Goal: Information Seeking & Learning: Learn about a topic

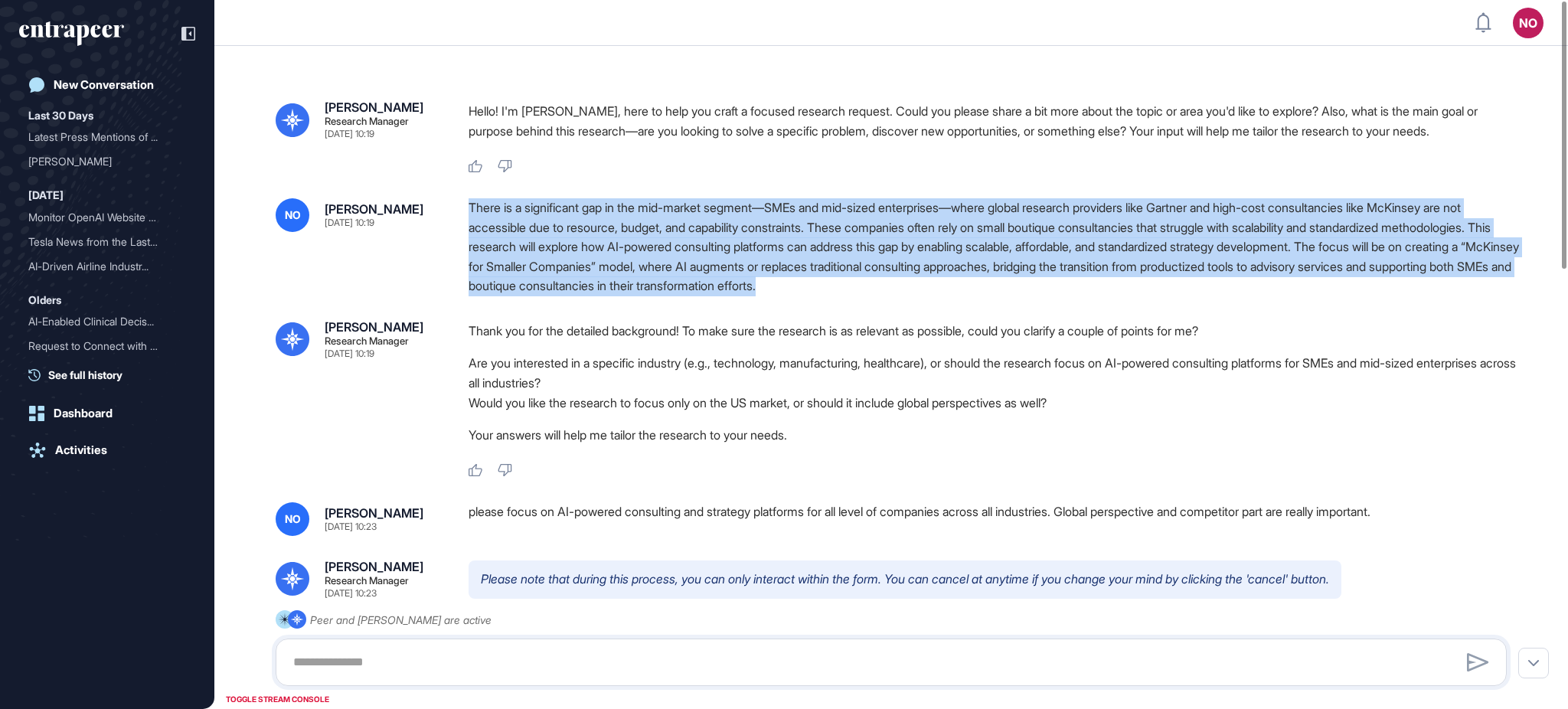
drag, startPoint x: 537, startPoint y: 249, endPoint x: 470, endPoint y: 203, distance: 81.3
click at [470, 203] on div "There is a significant gap in the mid-market segment—SMEs and mid-sized enterpr…" at bounding box center [994, 247] width 1050 height 98
copy div "There is a significant gap in the mid-market segment—SMEs and mid-sized enterpr…"
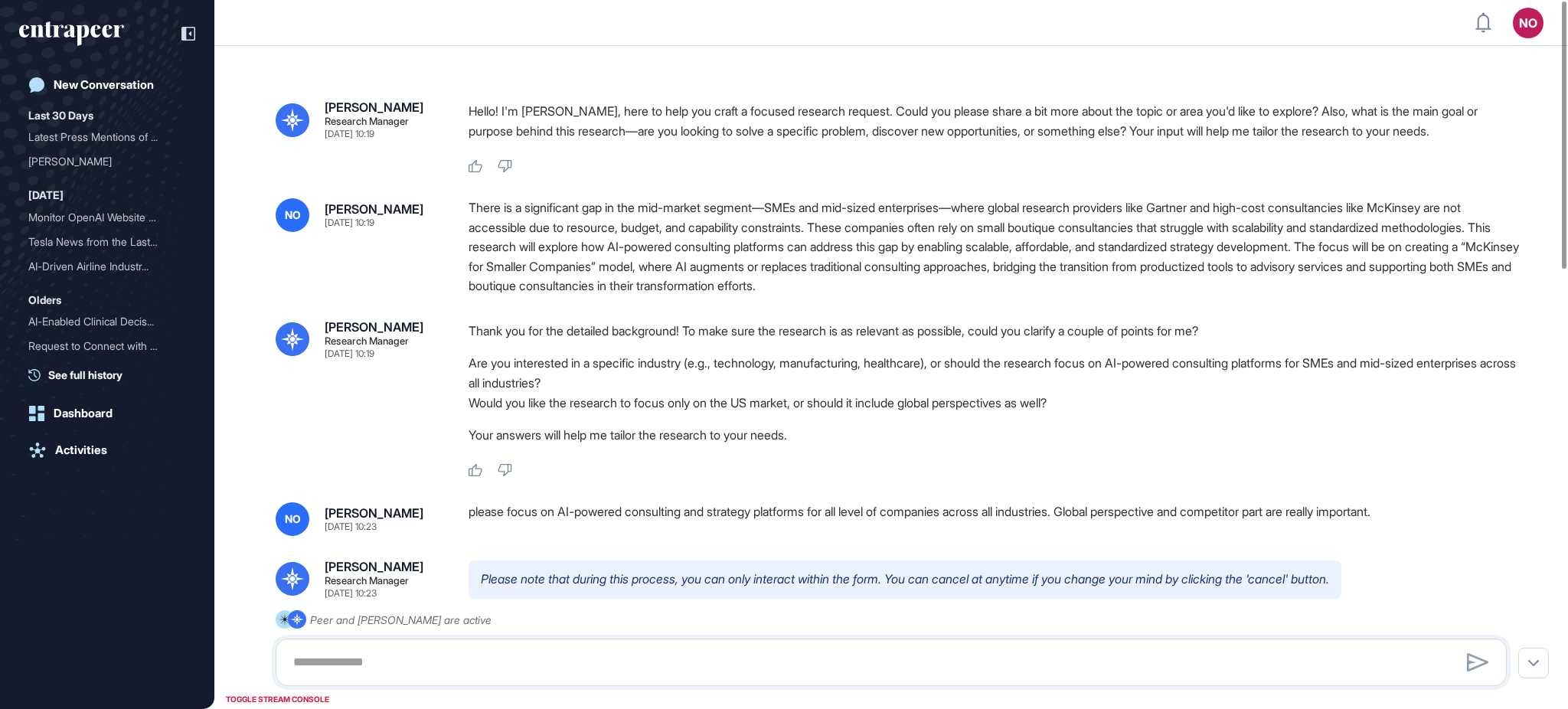
click at [514, 513] on div "please focus on AI-powered consulting and strategy platforms for all level of c…" at bounding box center [994, 519] width 1050 height 34
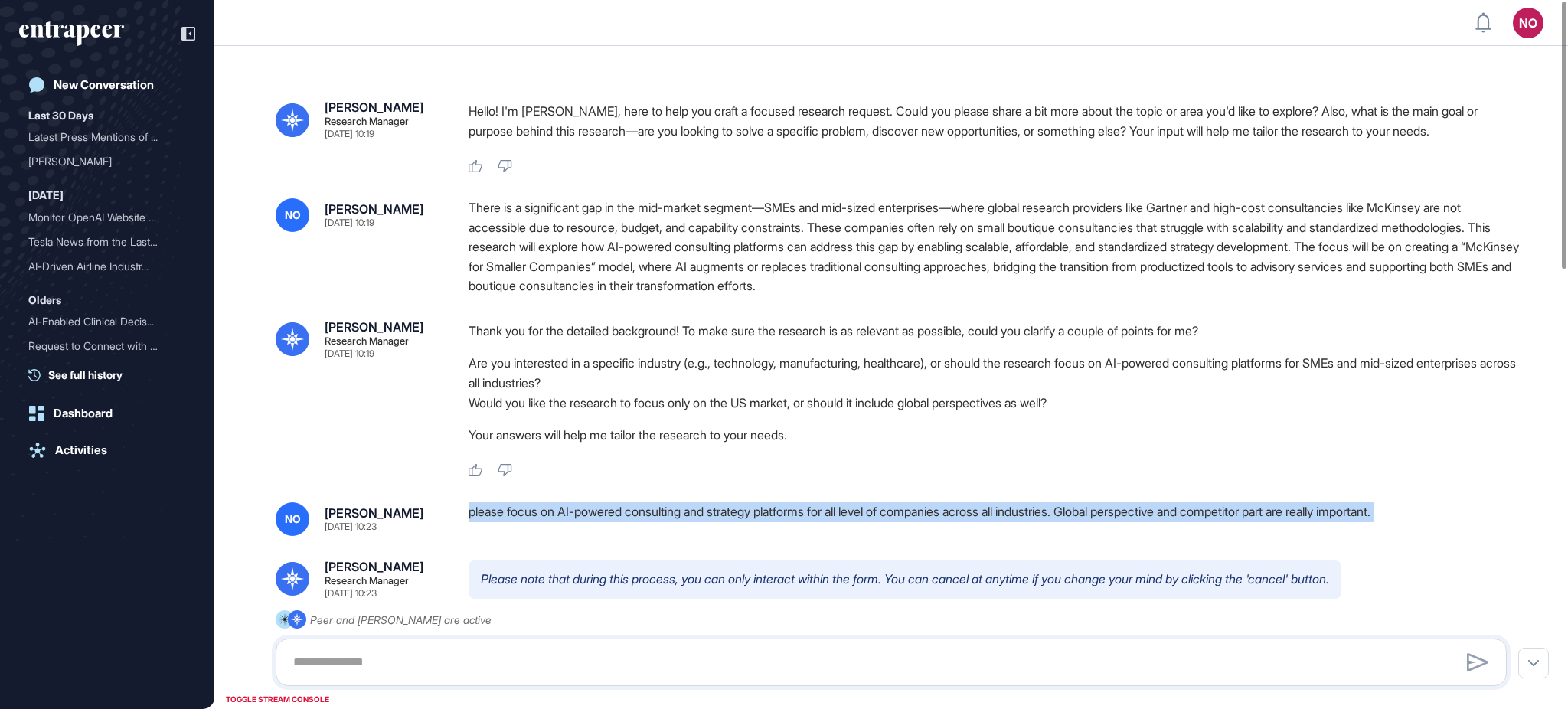
click at [514, 513] on div "please focus on AI-powered consulting and strategy platforms for all level of c…" at bounding box center [994, 519] width 1050 height 34
copy div "please focus on AI-powered consulting and strategy platforms for all level of c…"
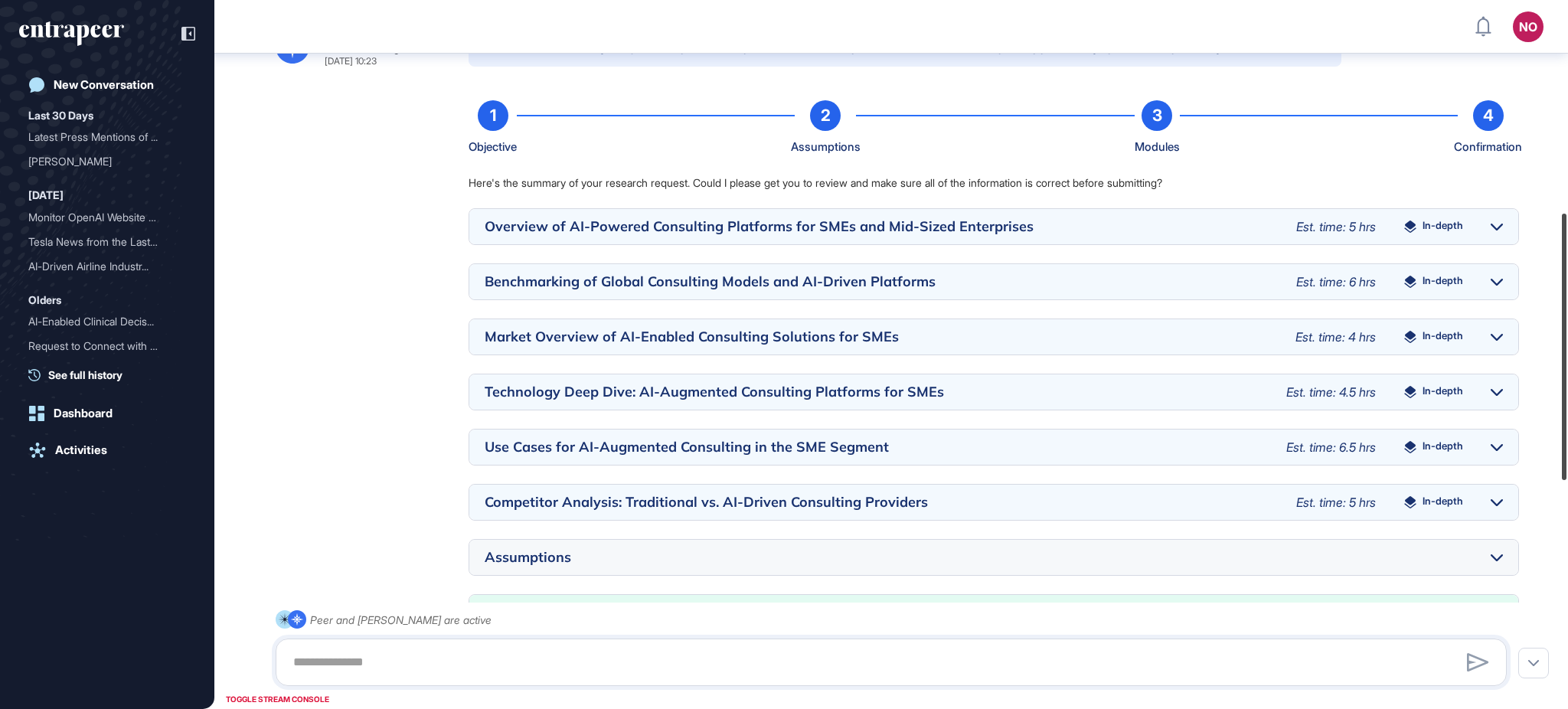
scroll to position [528, 0]
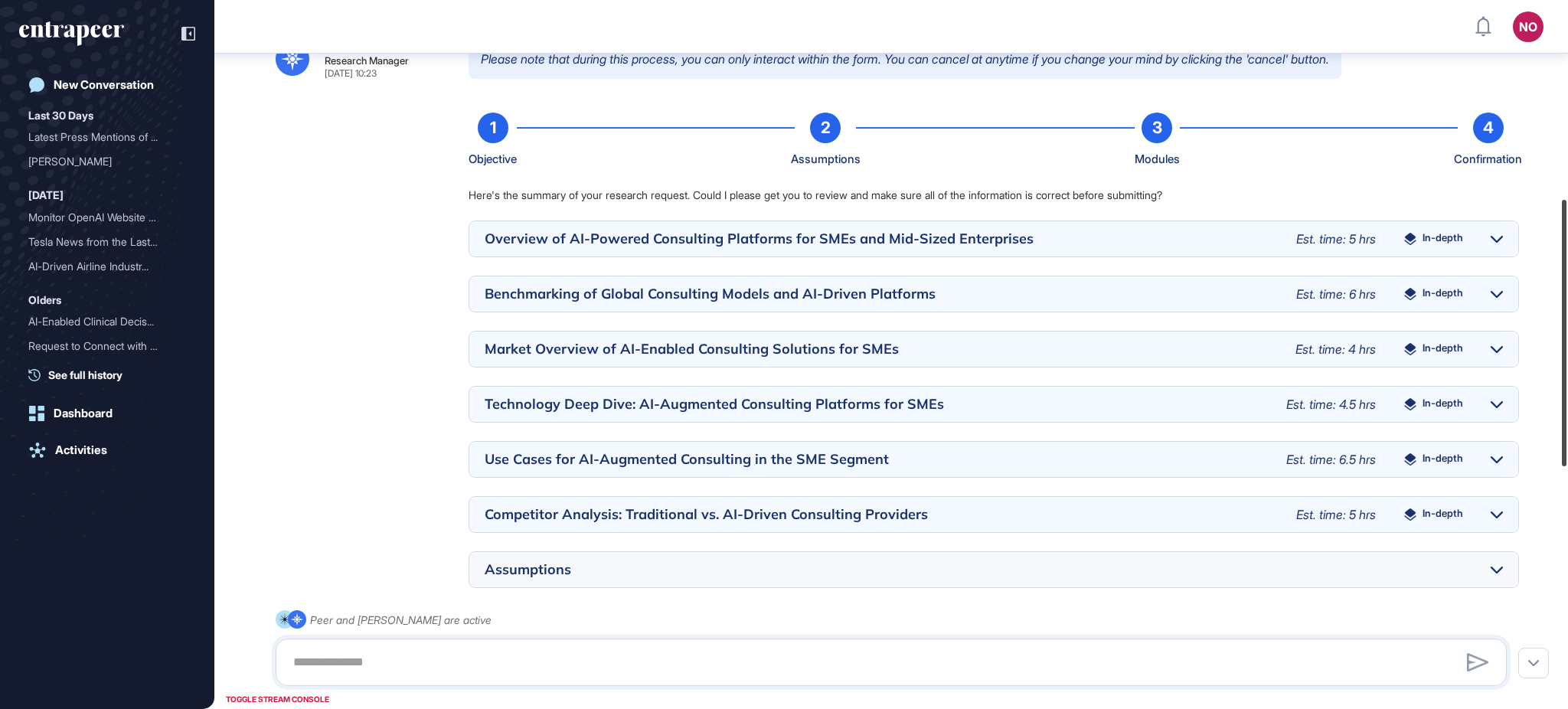
drag, startPoint x: 1566, startPoint y: 152, endPoint x: 1566, endPoint y: 350, distance: 198.0
click at [1566, 350] on div at bounding box center [1564, 333] width 4 height 267
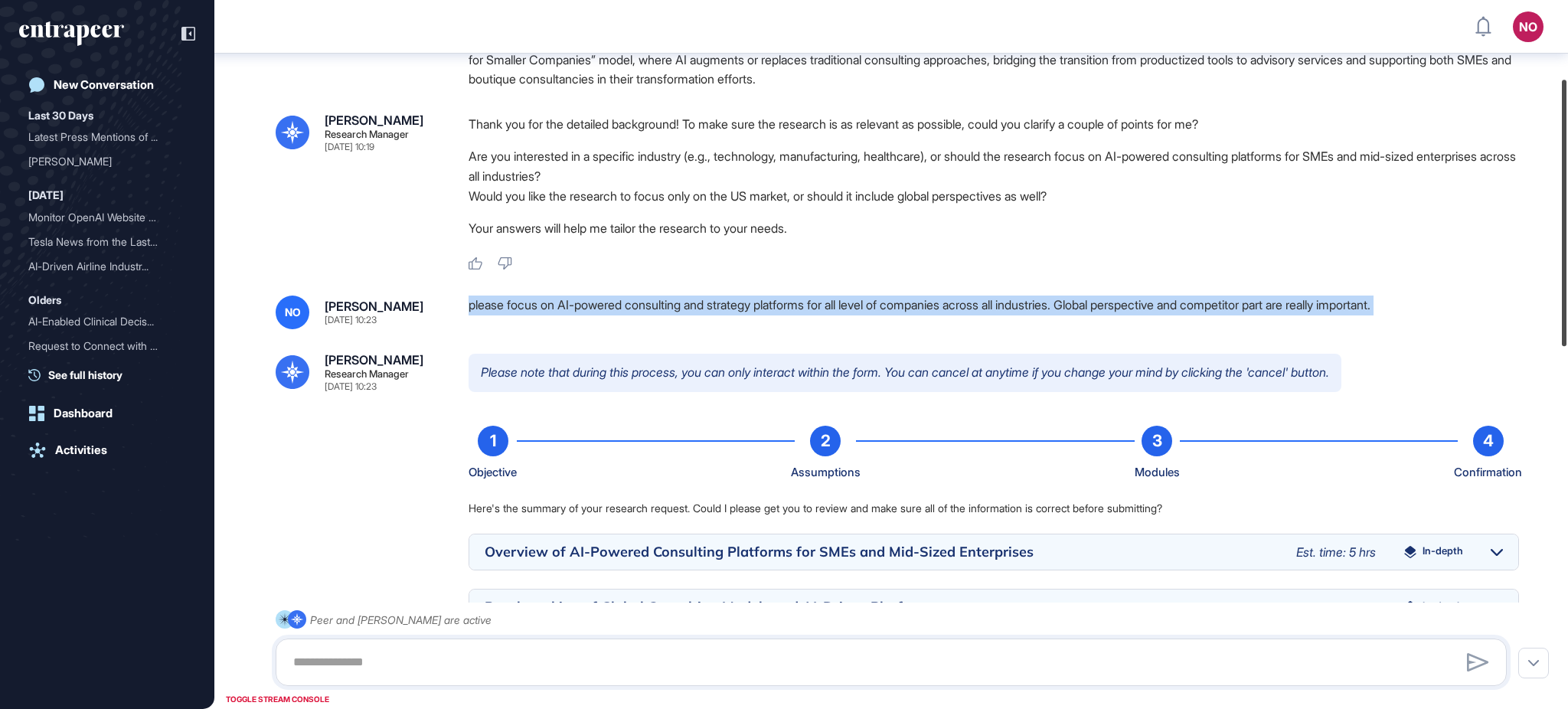
scroll to position [205, 0]
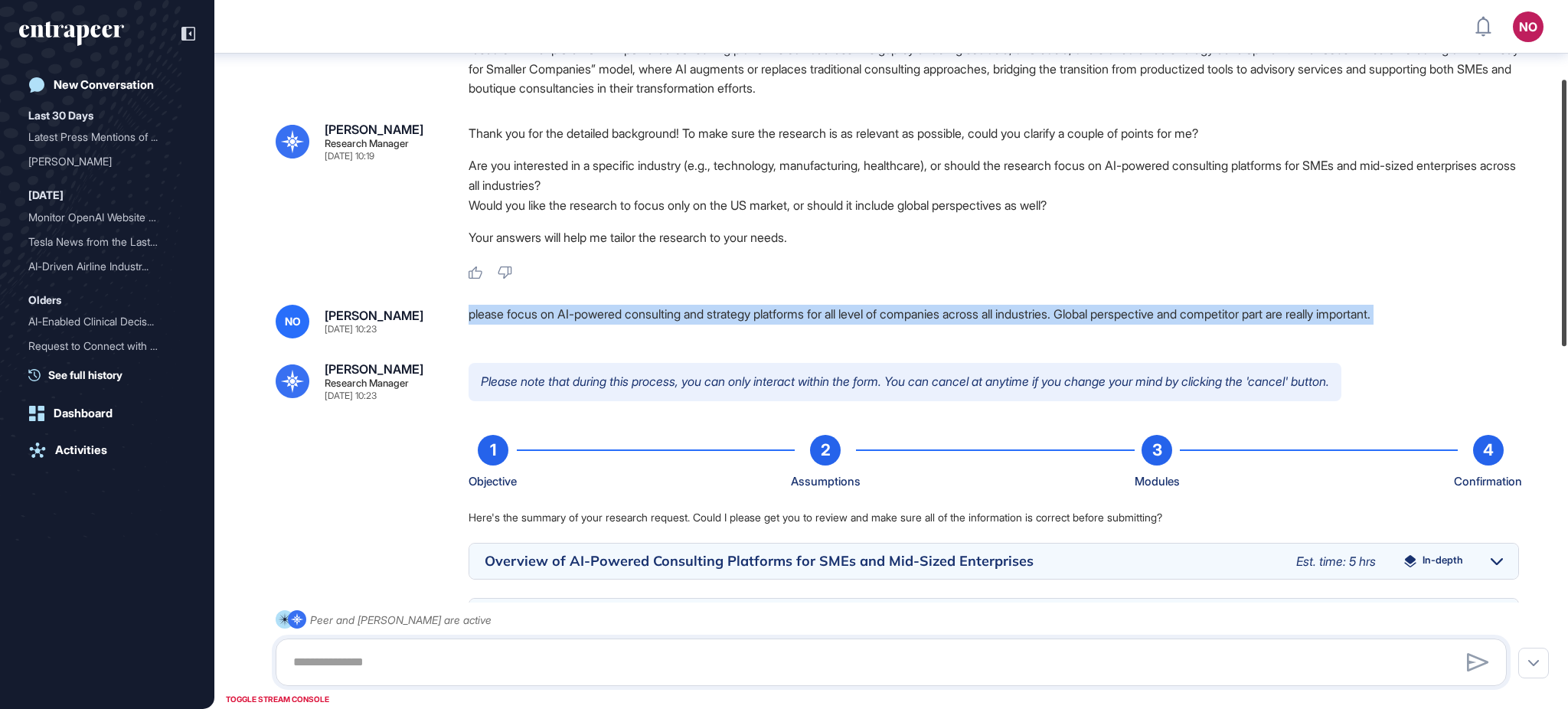
drag, startPoint x: 1566, startPoint y: 405, endPoint x: 1566, endPoint y: 293, distance: 112.0
click at [1566, 293] on div at bounding box center [1564, 212] width 4 height 267
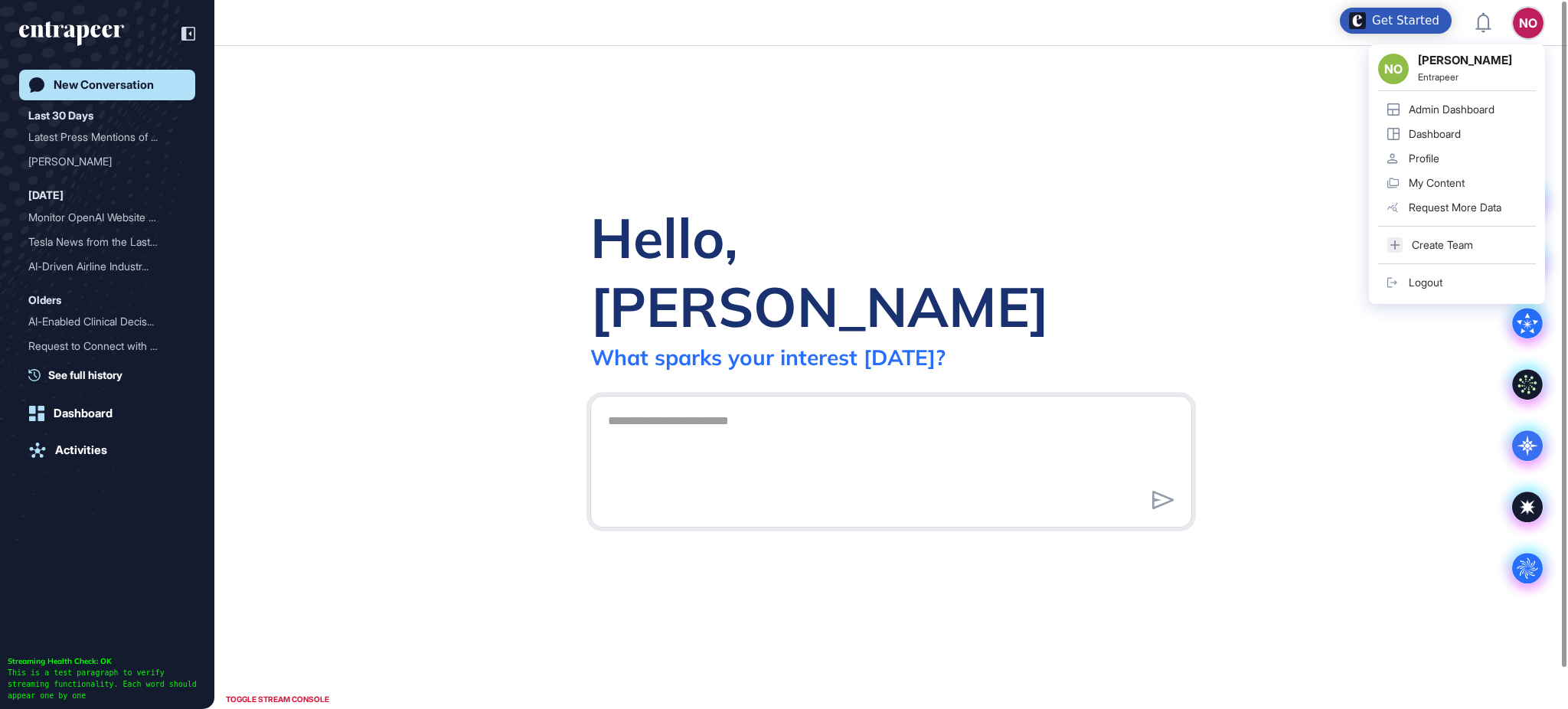
click at [1494, 103] on div "Admin Dashboard" at bounding box center [1451, 110] width 86 height 12
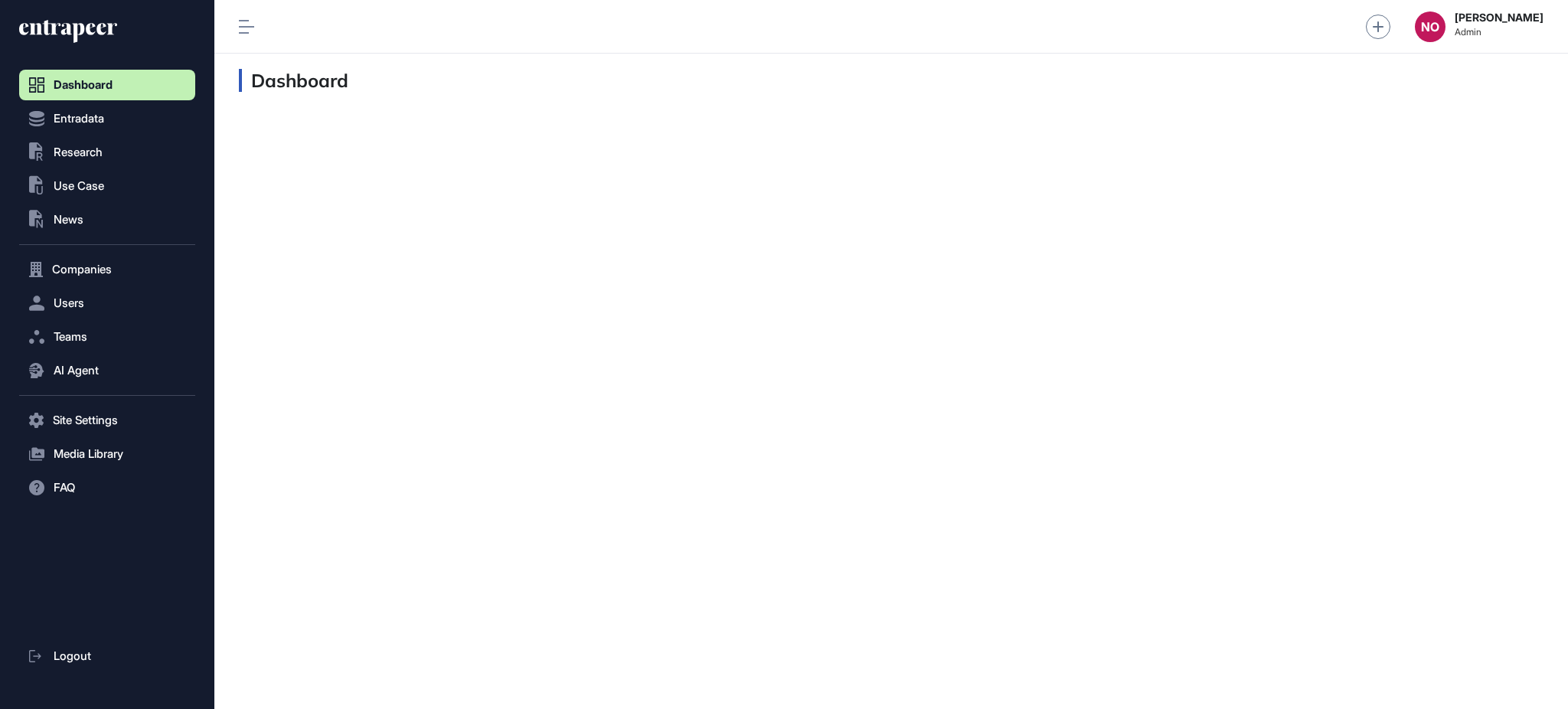
scroll to position [1, 1]
click at [94, 299] on button "Users" at bounding box center [107, 303] width 177 height 30
click at [89, 326] on link "User List" at bounding box center [111, 335] width 168 height 28
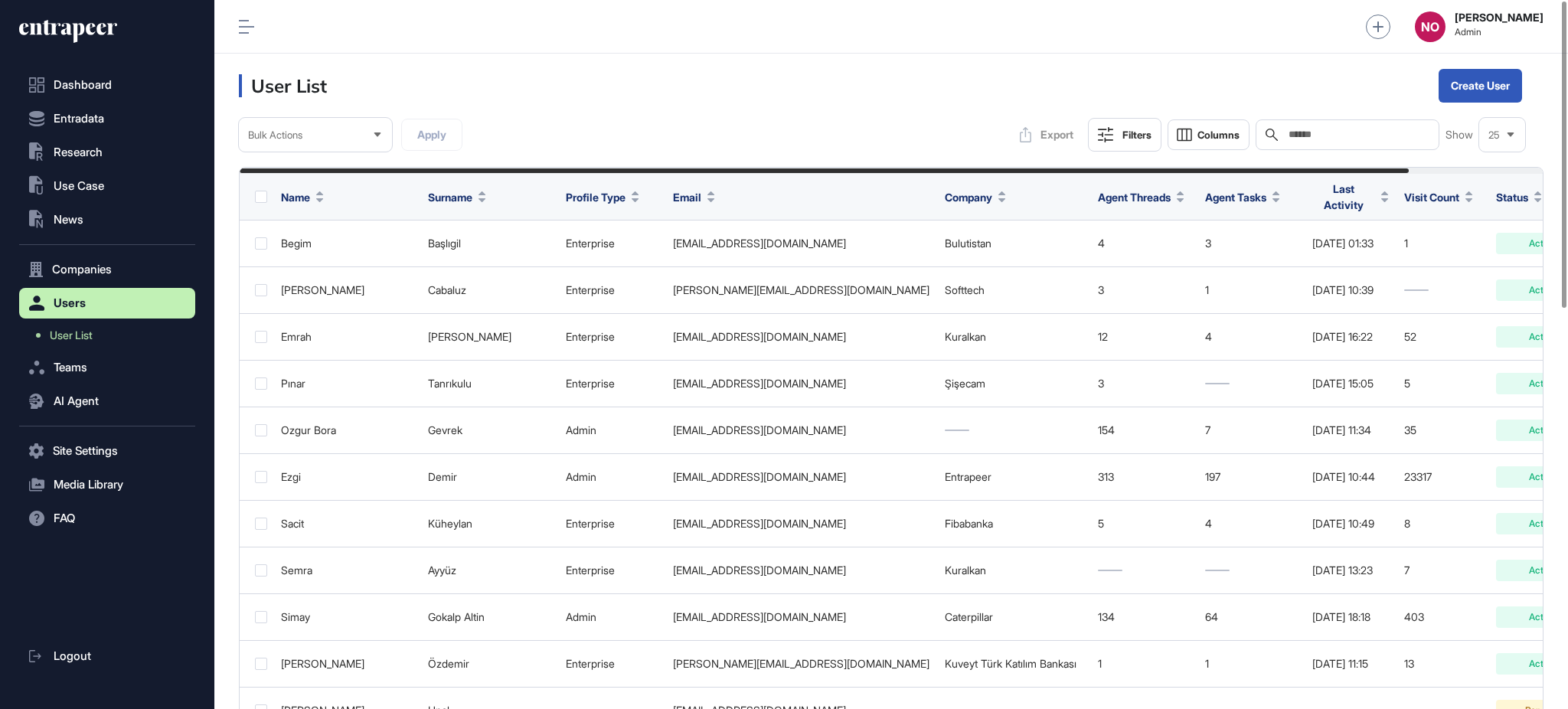
click at [1403, 133] on input "text" at bounding box center [1359, 135] width 143 height 12
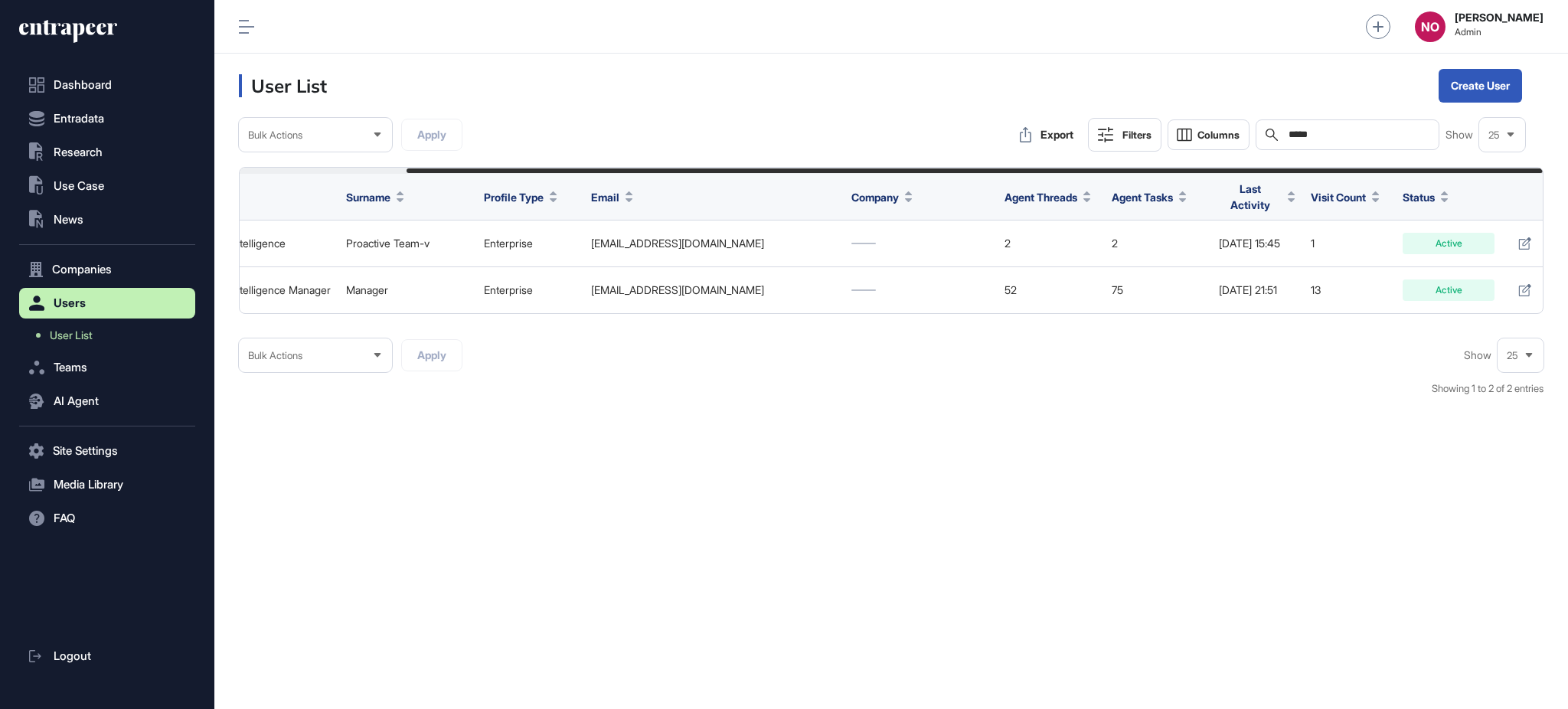
scroll to position [0, 191]
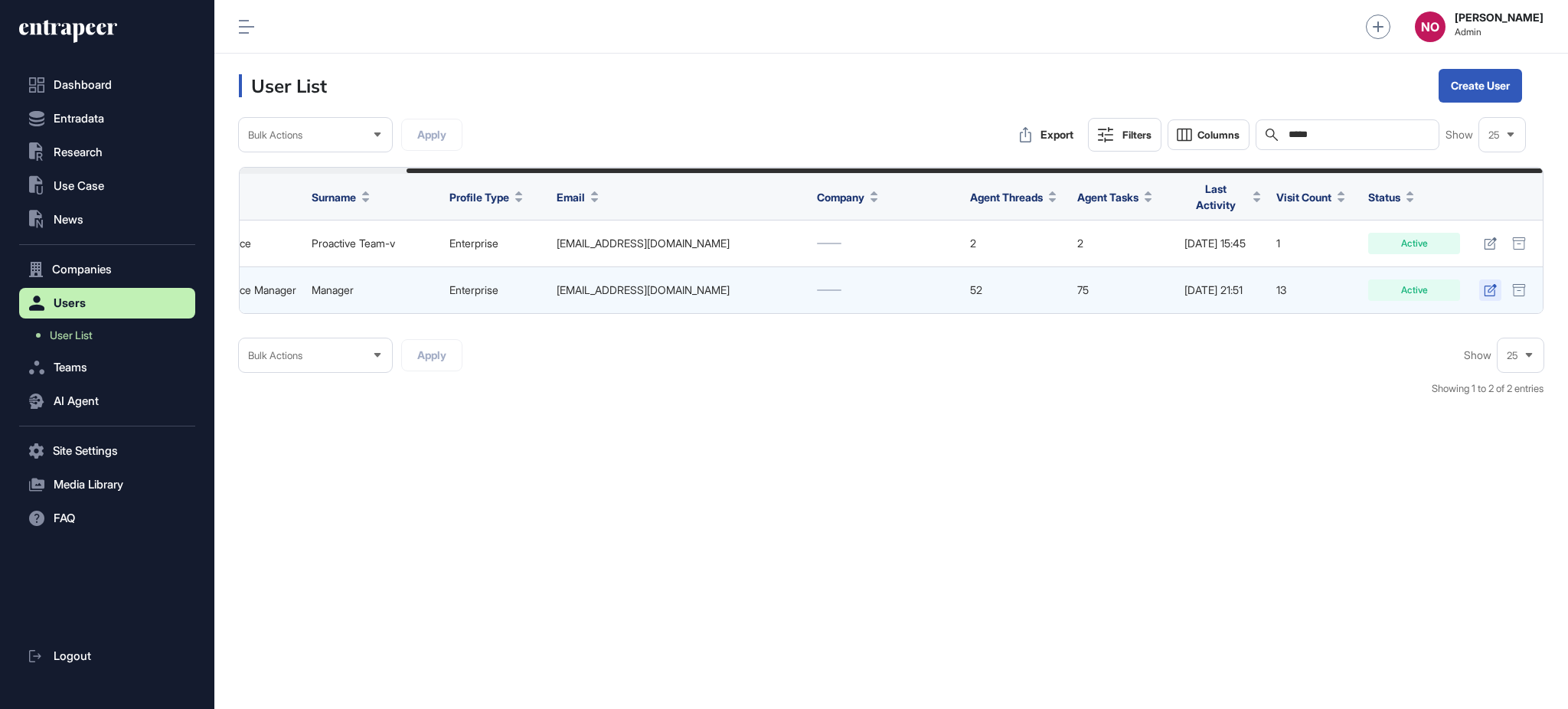
type input "*****"
click at [1497, 280] on link at bounding box center [1490, 290] width 22 height 21
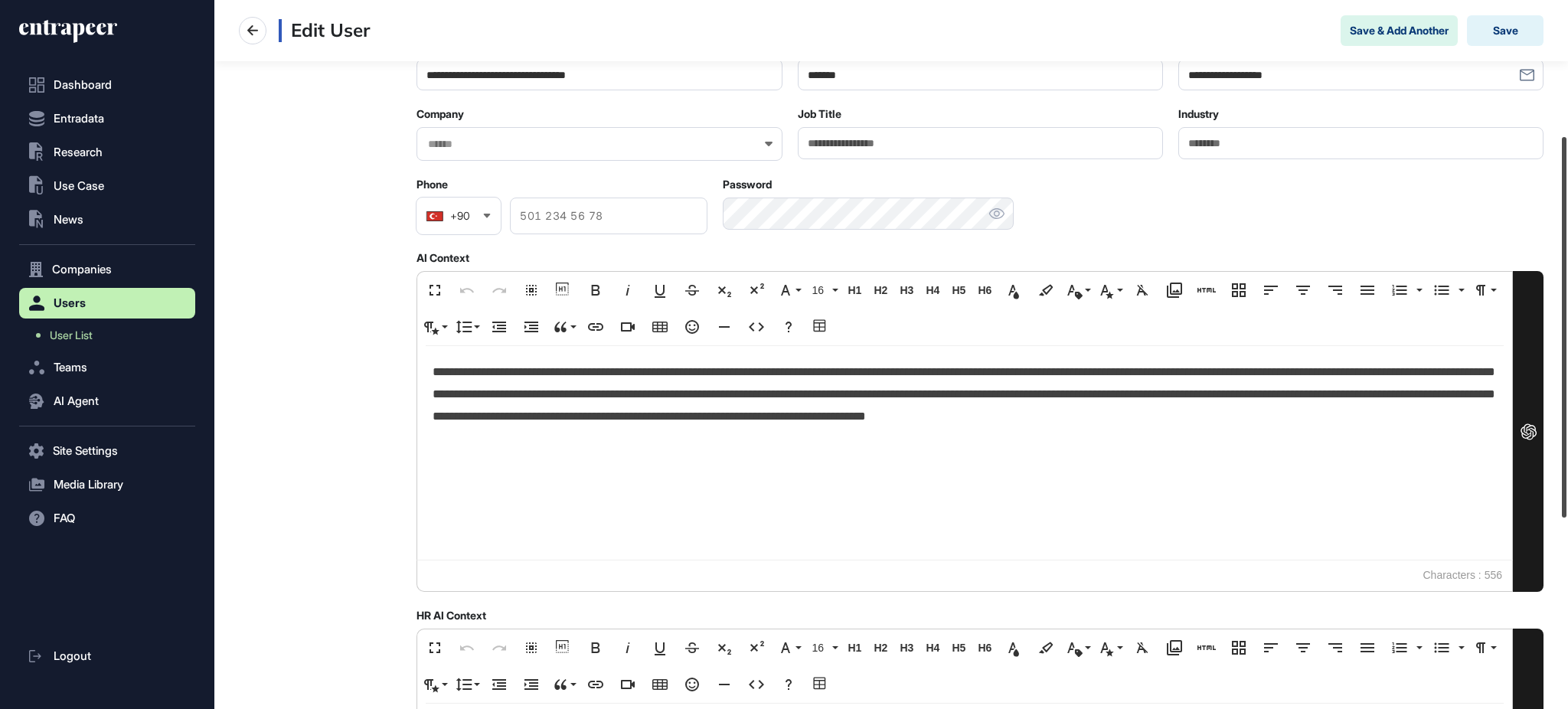
scroll to position [260, 0]
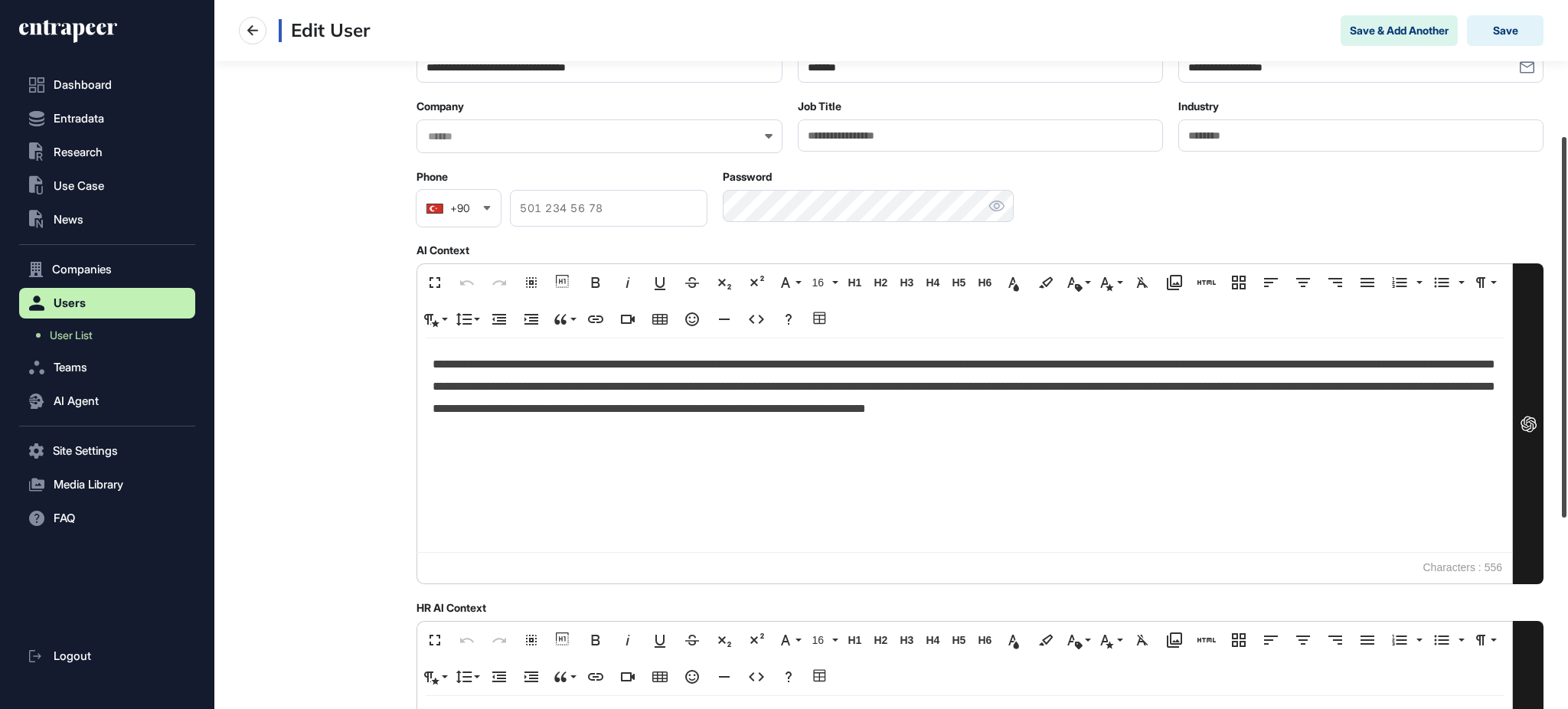
drag, startPoint x: 1566, startPoint y: 202, endPoint x: 1565, endPoint y: 342, distance: 140.0
click at [1565, 342] on div at bounding box center [1564, 327] width 4 height 381
click at [972, 379] on p "**********" at bounding box center [964, 387] width 1063 height 66
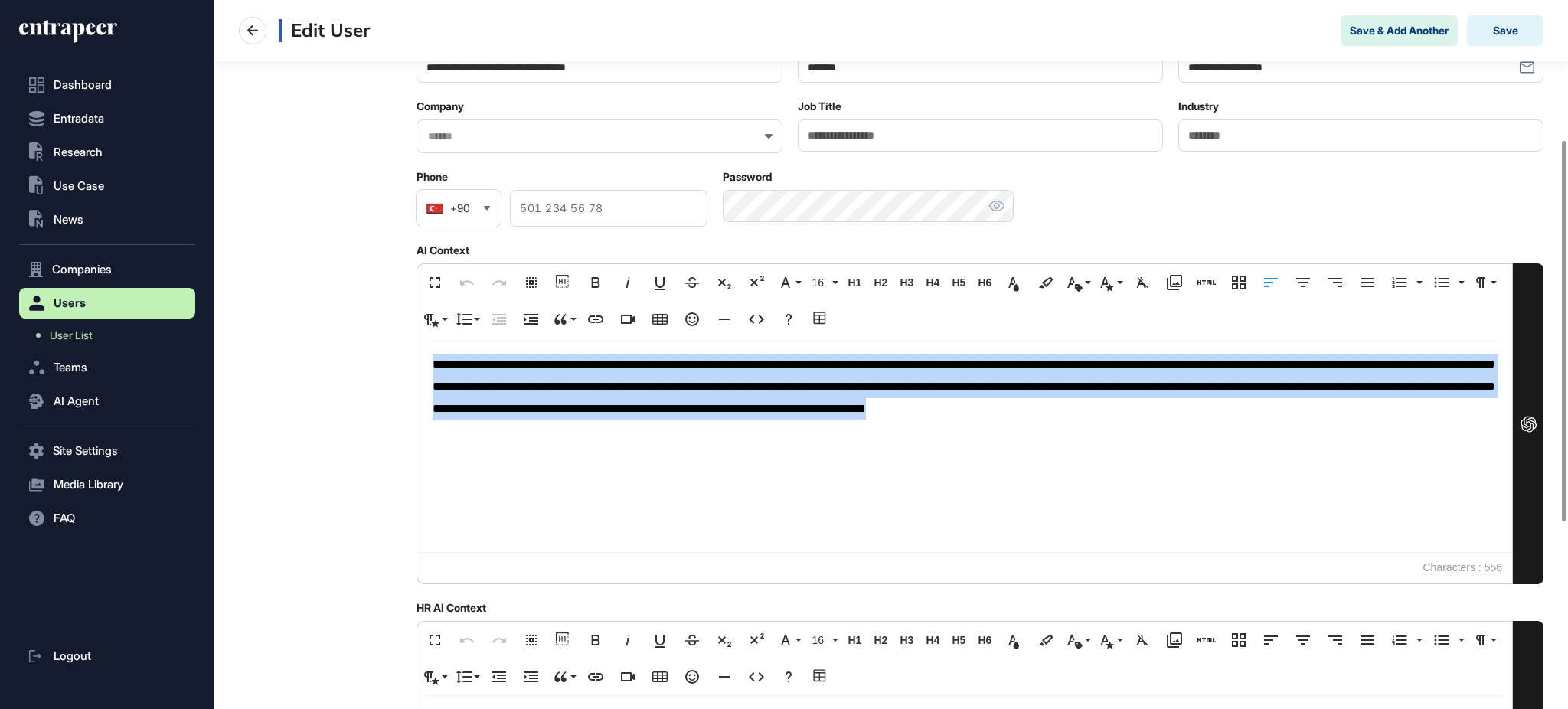
copy p "**********"
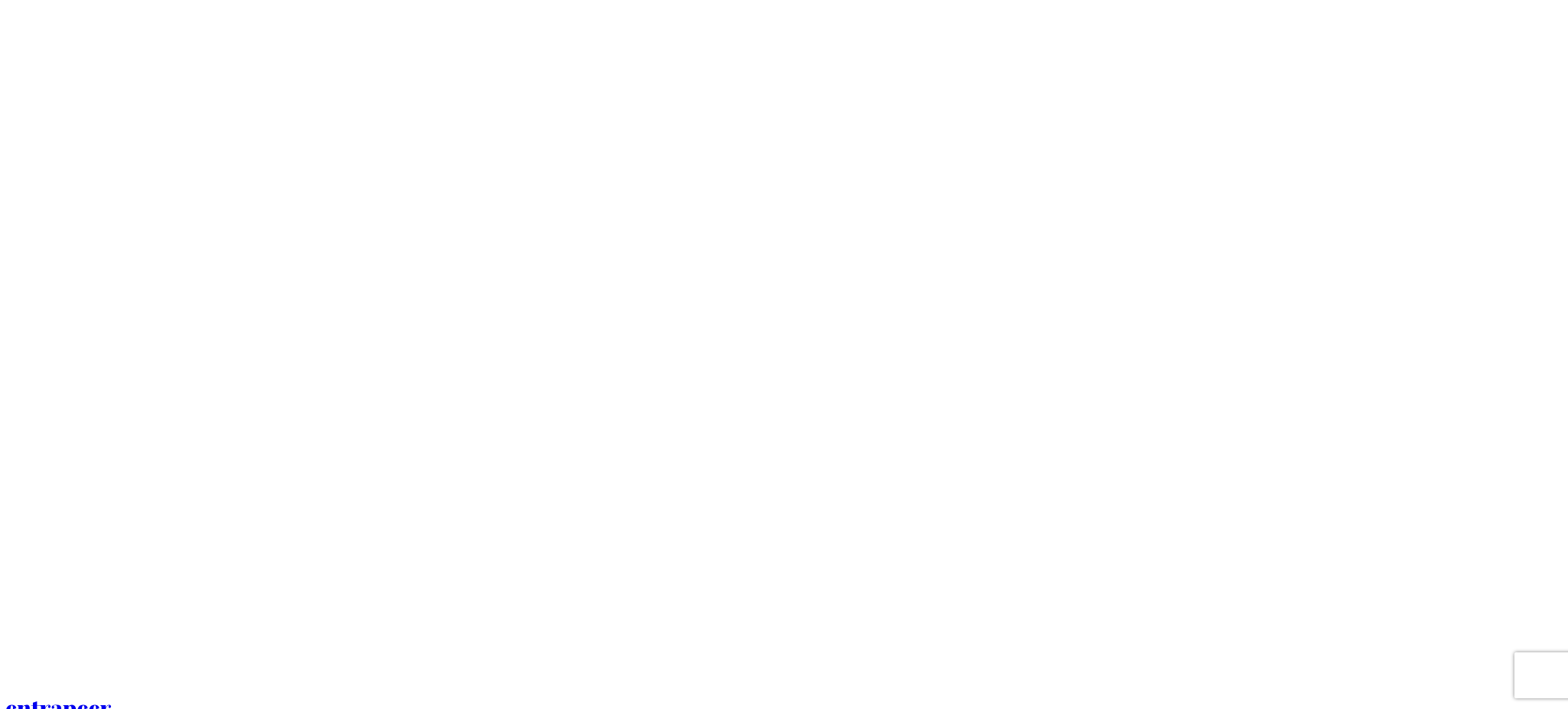
drag, startPoint x: 1566, startPoint y: 254, endPoint x: 1560, endPoint y: 362, distance: 108.2
drag, startPoint x: 275, startPoint y: 277, endPoint x: 566, endPoint y: 287, distance: 291.2
copy div "Google Trends News Research (Aug 2024 - Aug 2025)"
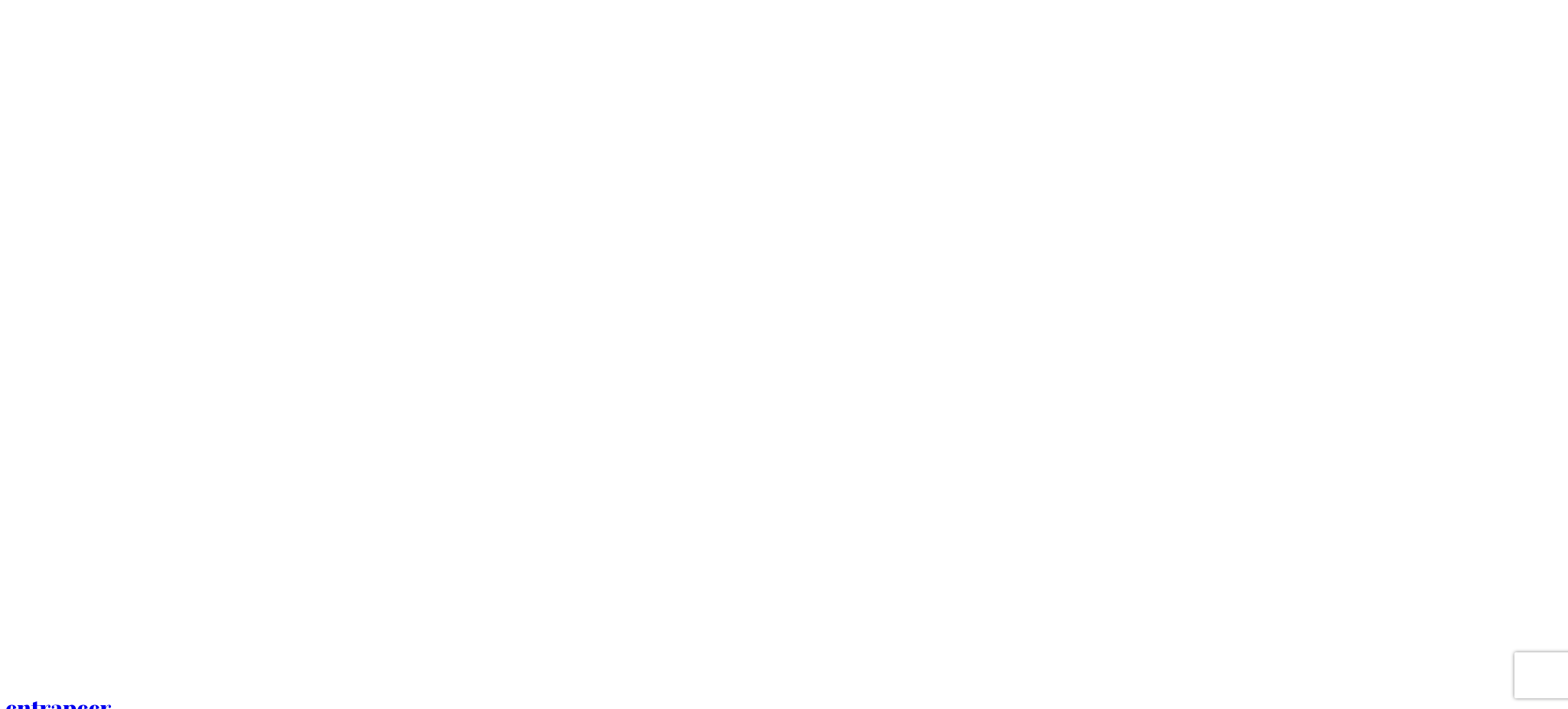
copy div "Google Trends News Research (Aug 2024 - Aug 2025)"
drag, startPoint x: 283, startPoint y: 275, endPoint x: 563, endPoint y: 278, distance: 280.0
copy div "Google Trends News Research (Aug 2024 - Aug 2025)"
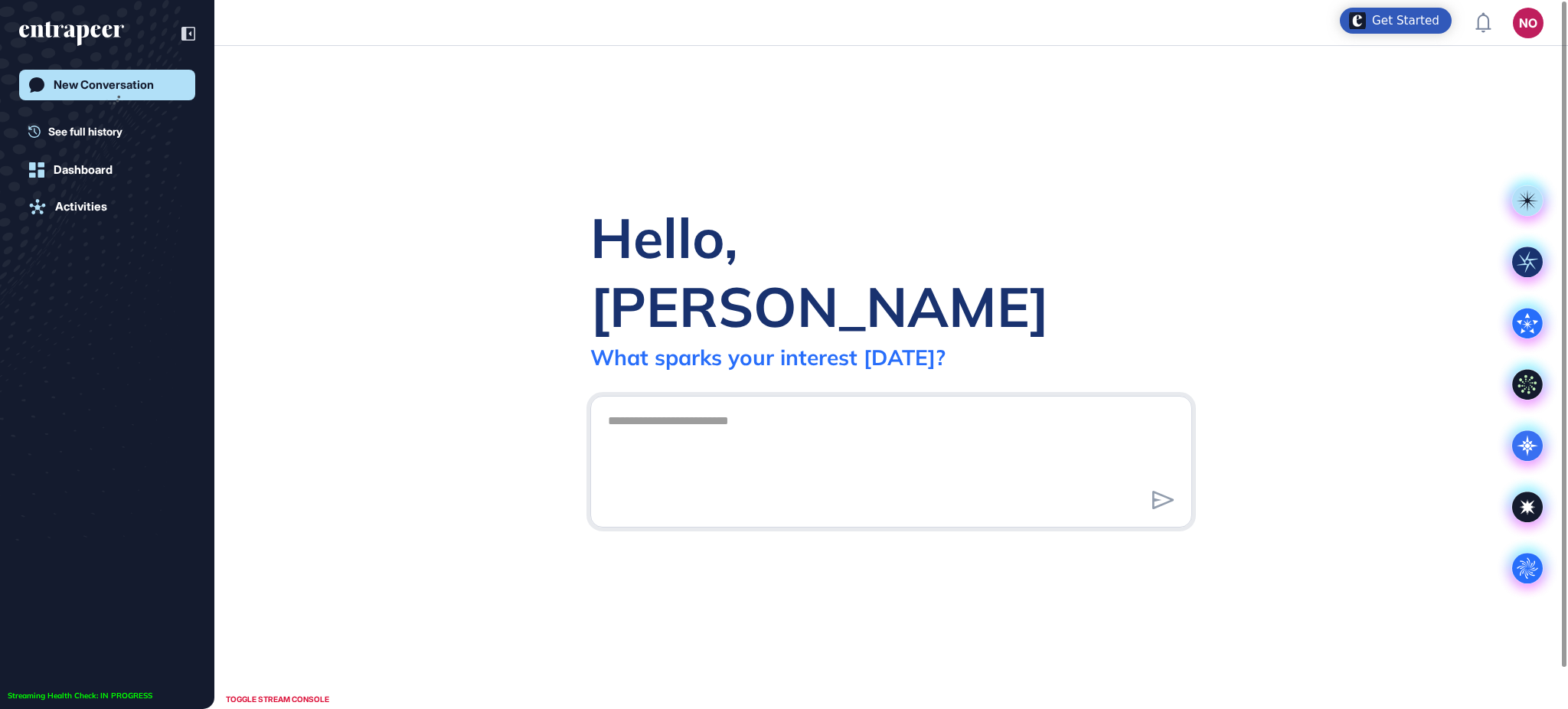
scroll to position [1, 1]
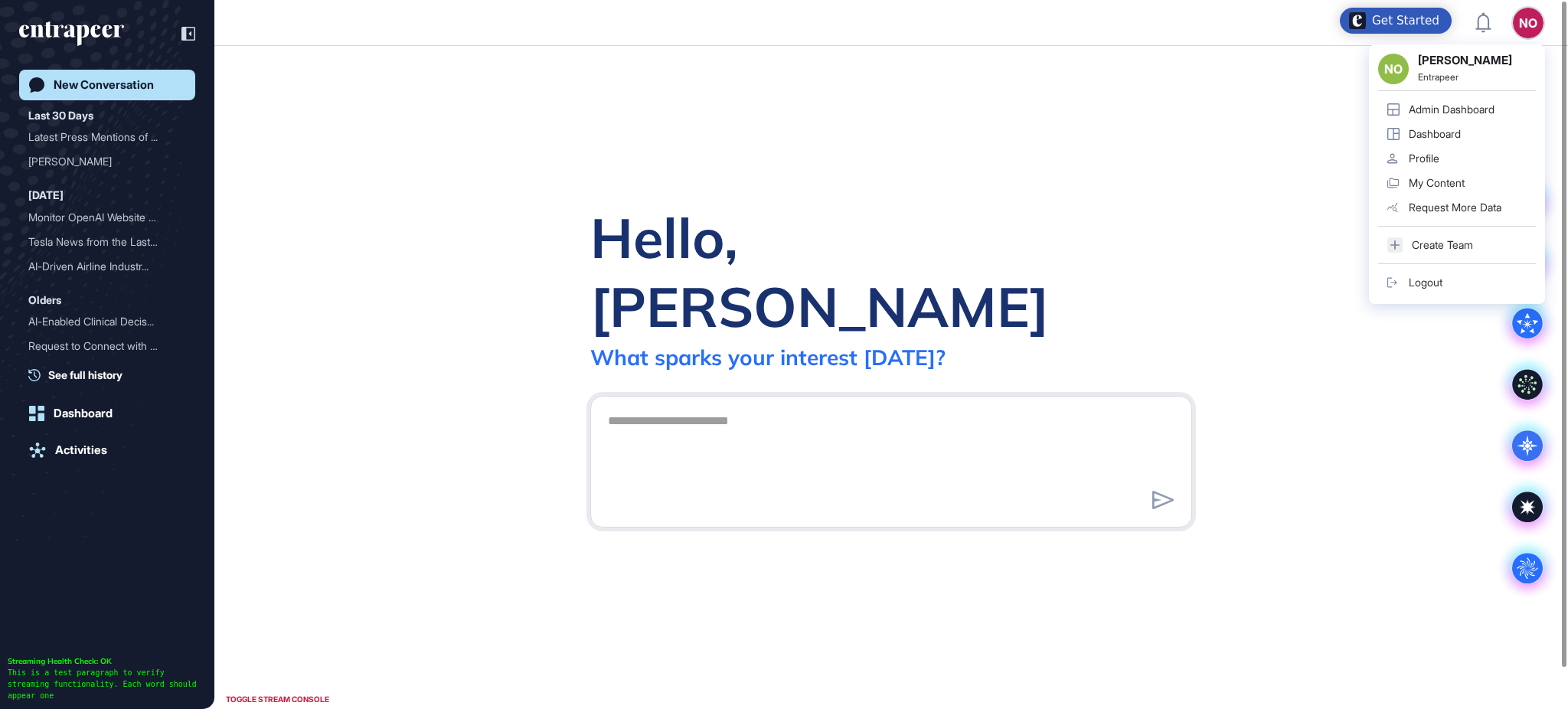
click at [1481, 107] on div "Admin Dashboard" at bounding box center [1451, 110] width 86 height 12
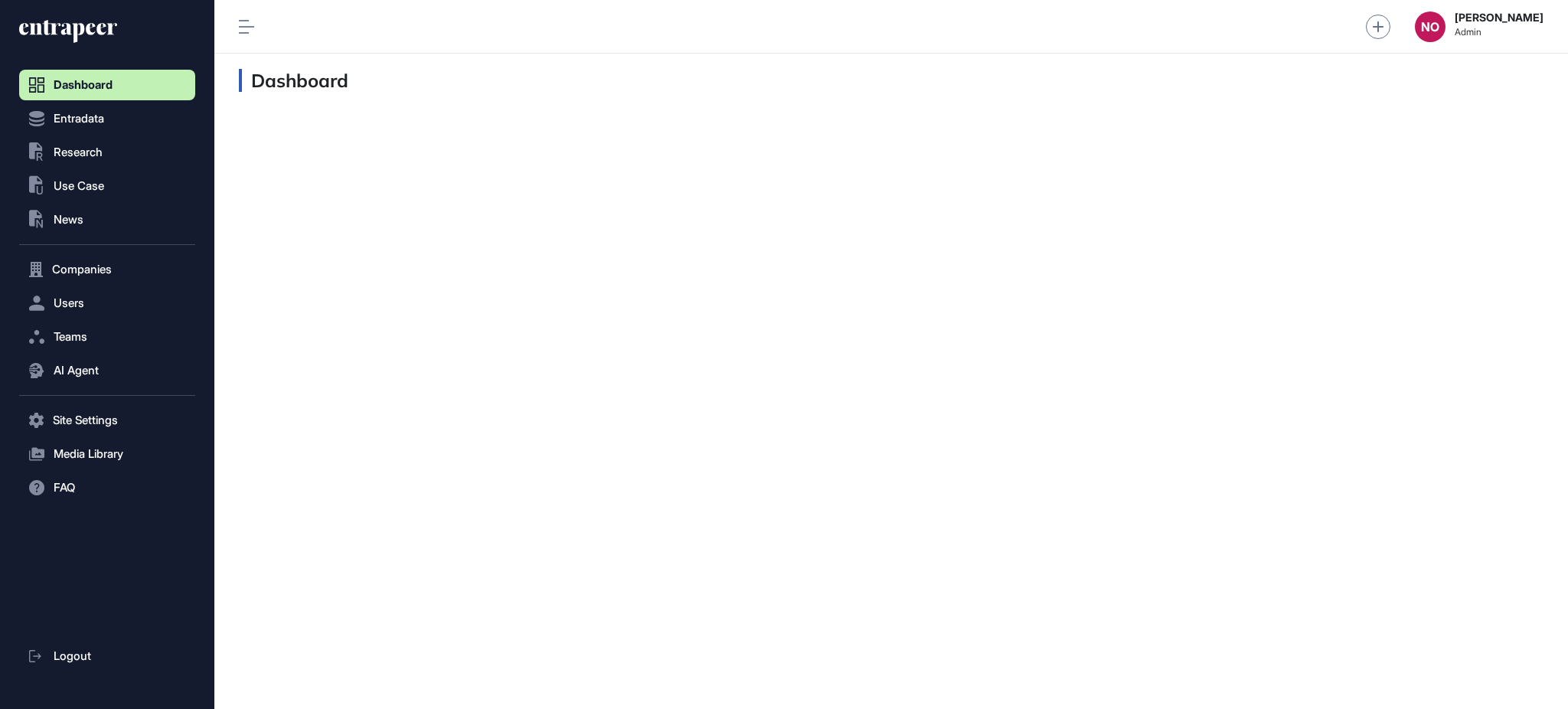
scroll to position [1, 1]
click at [113, 219] on button ".st0{fill:currentColor} News" at bounding box center [107, 219] width 177 height 30
click at [104, 253] on link "News List" at bounding box center [111, 251] width 168 height 28
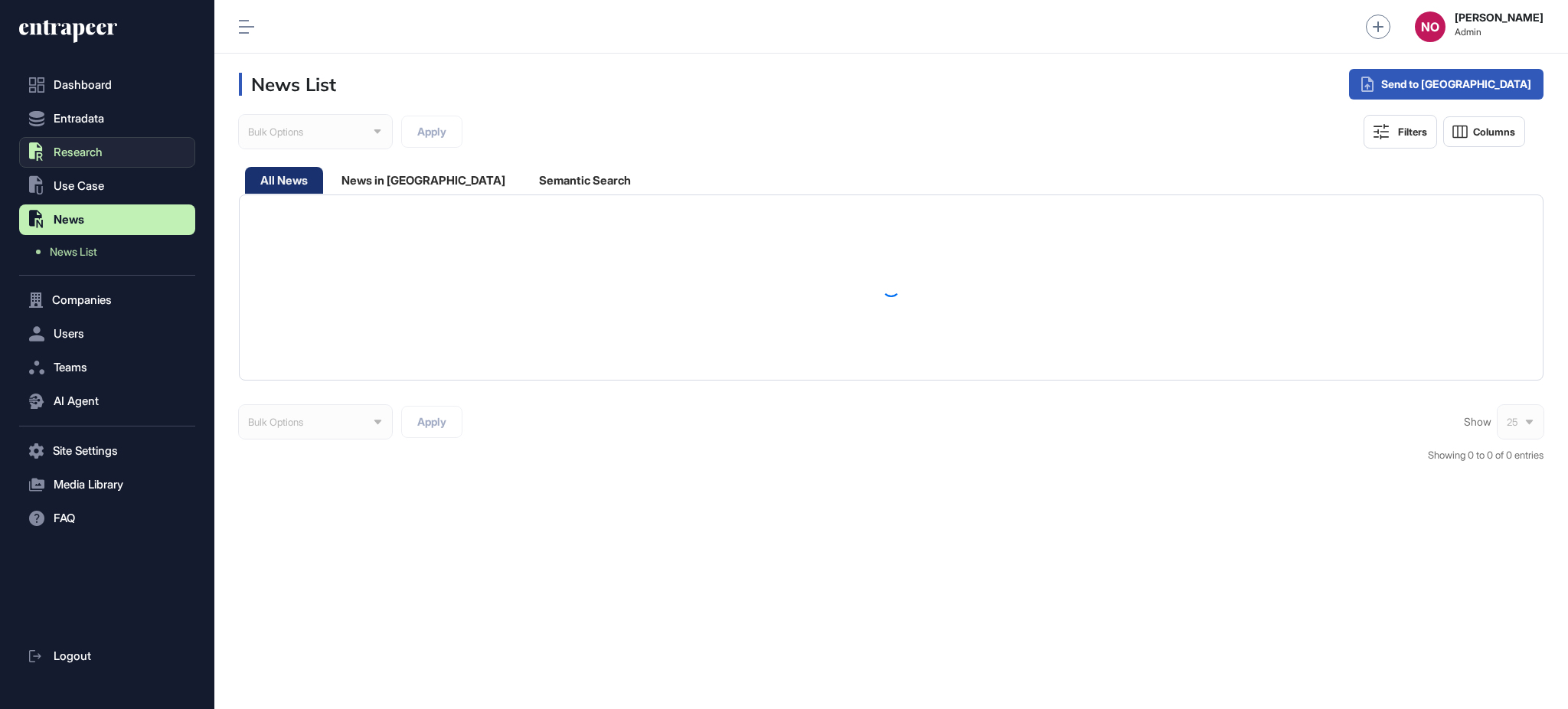
click at [76, 144] on button ".st0{fill:currentColor} Research" at bounding box center [107, 153] width 177 height 30
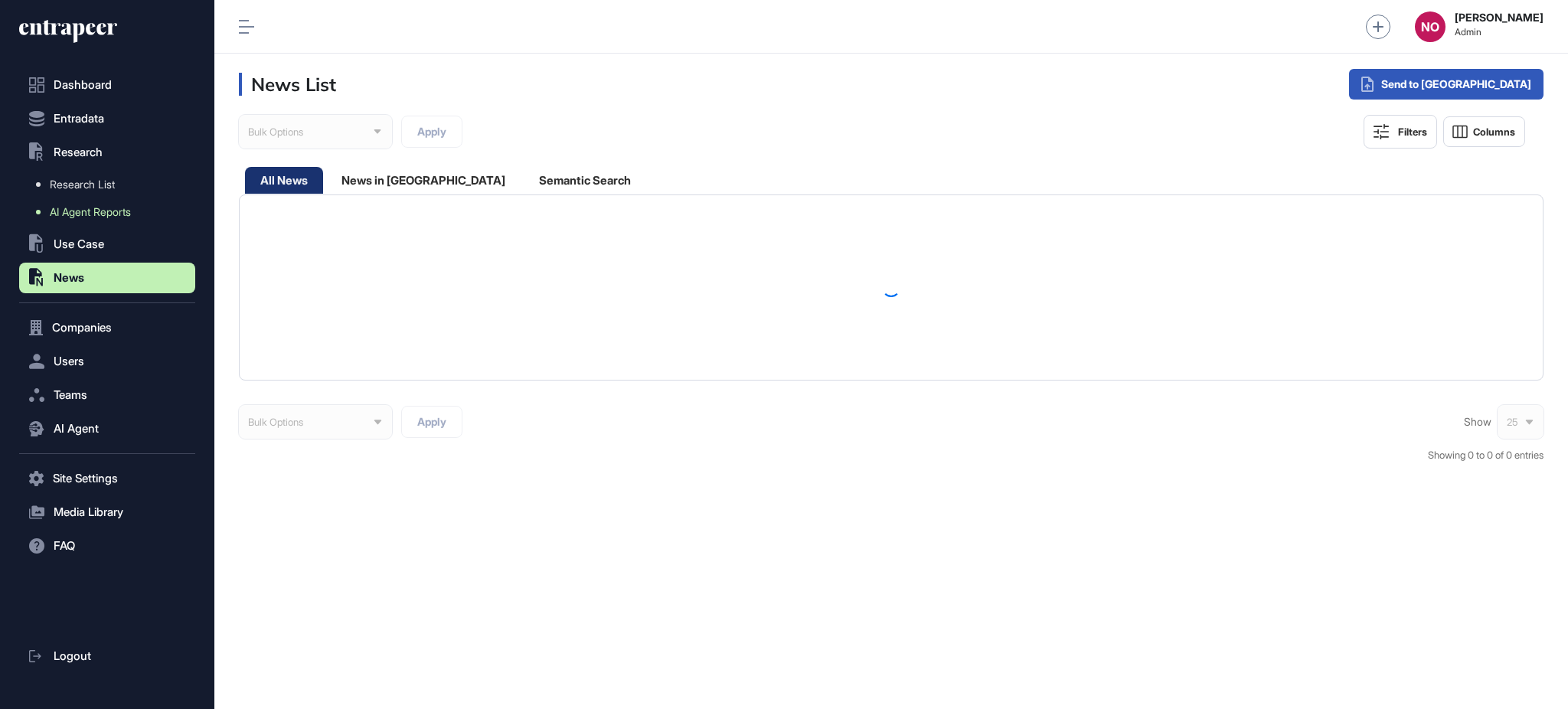
click at [99, 200] on link "AI Agent Reports" at bounding box center [111, 211] width 168 height 28
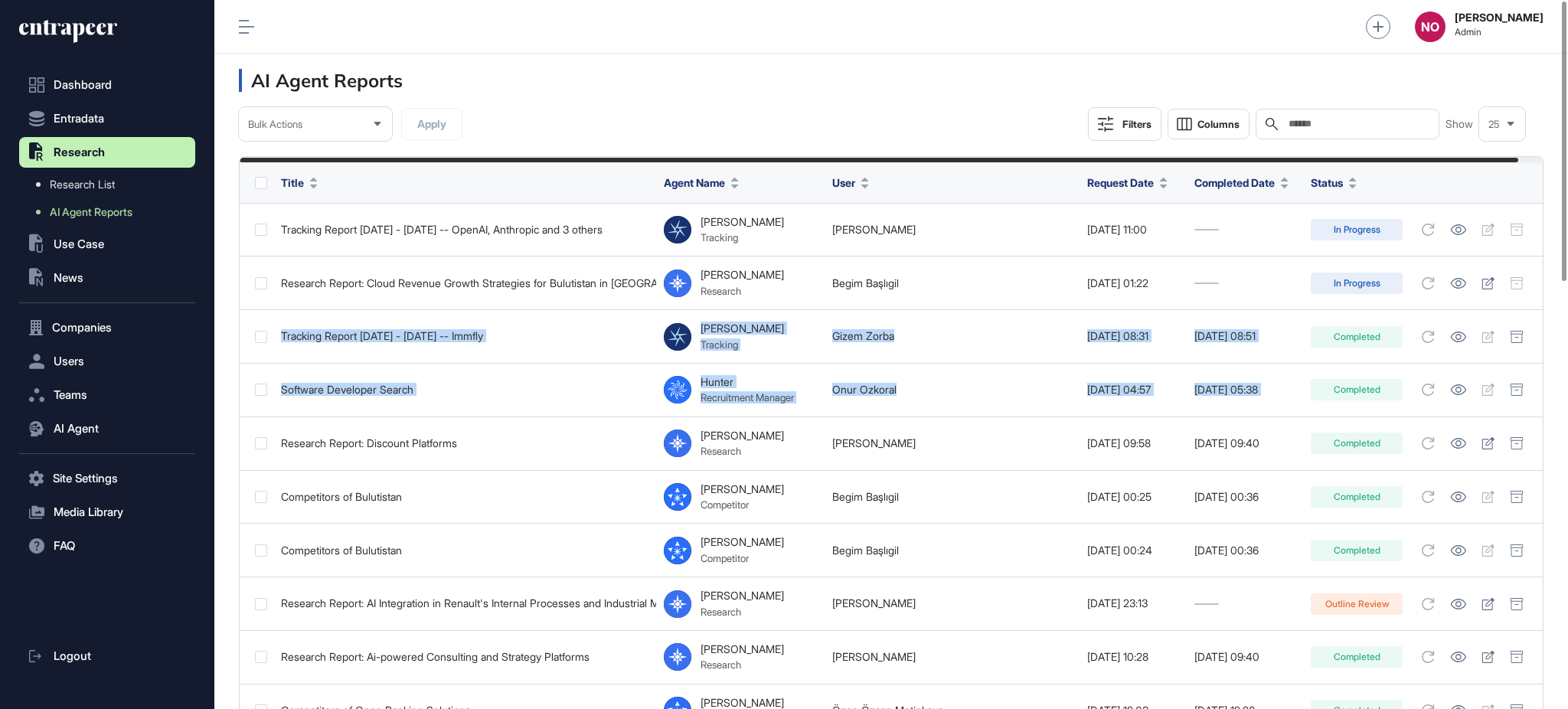
drag, startPoint x: 1566, startPoint y: 300, endPoint x: 1566, endPoint y: 384, distance: 84.0
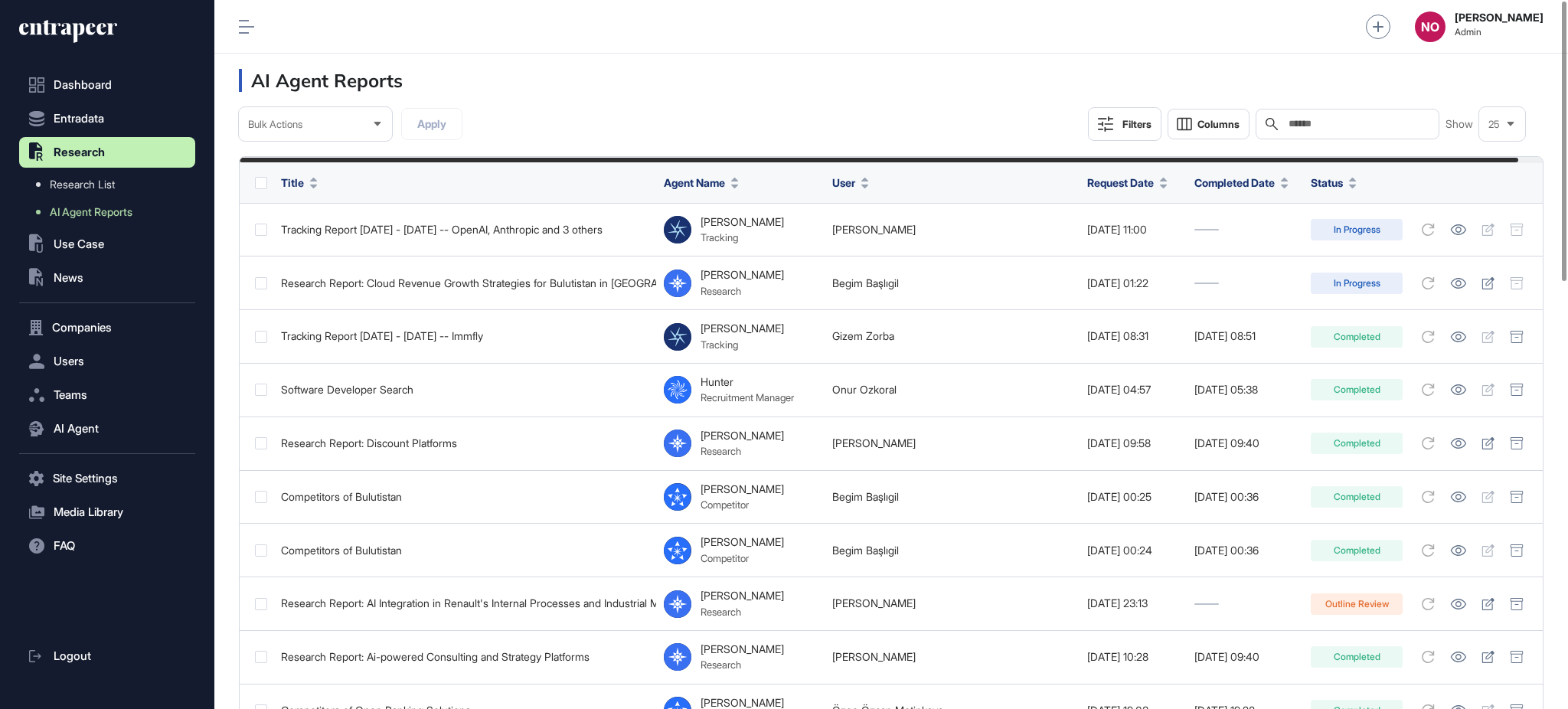
click at [1292, 67] on header "AI Agent Reports" at bounding box center [891, 80] width 1353 height 54
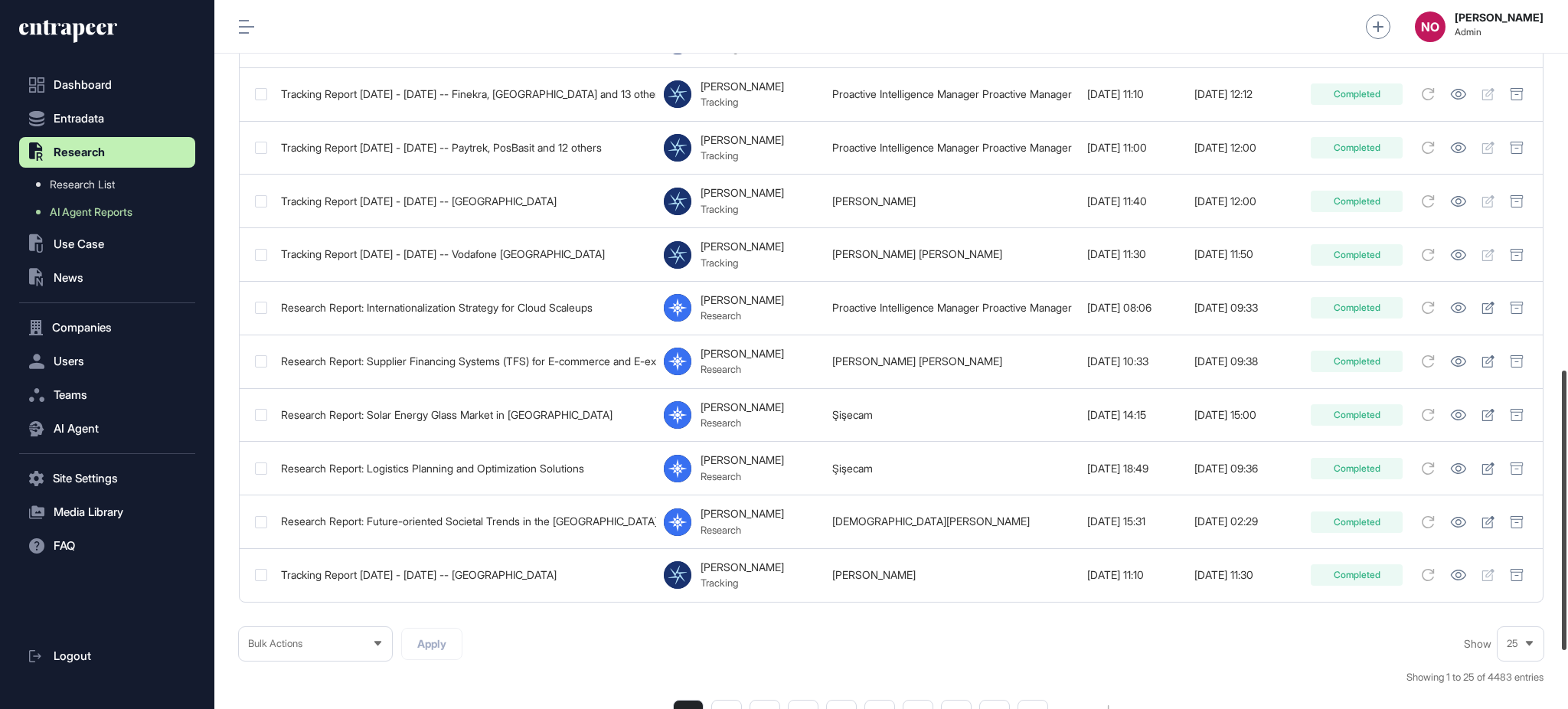
scroll to position [1085, 0]
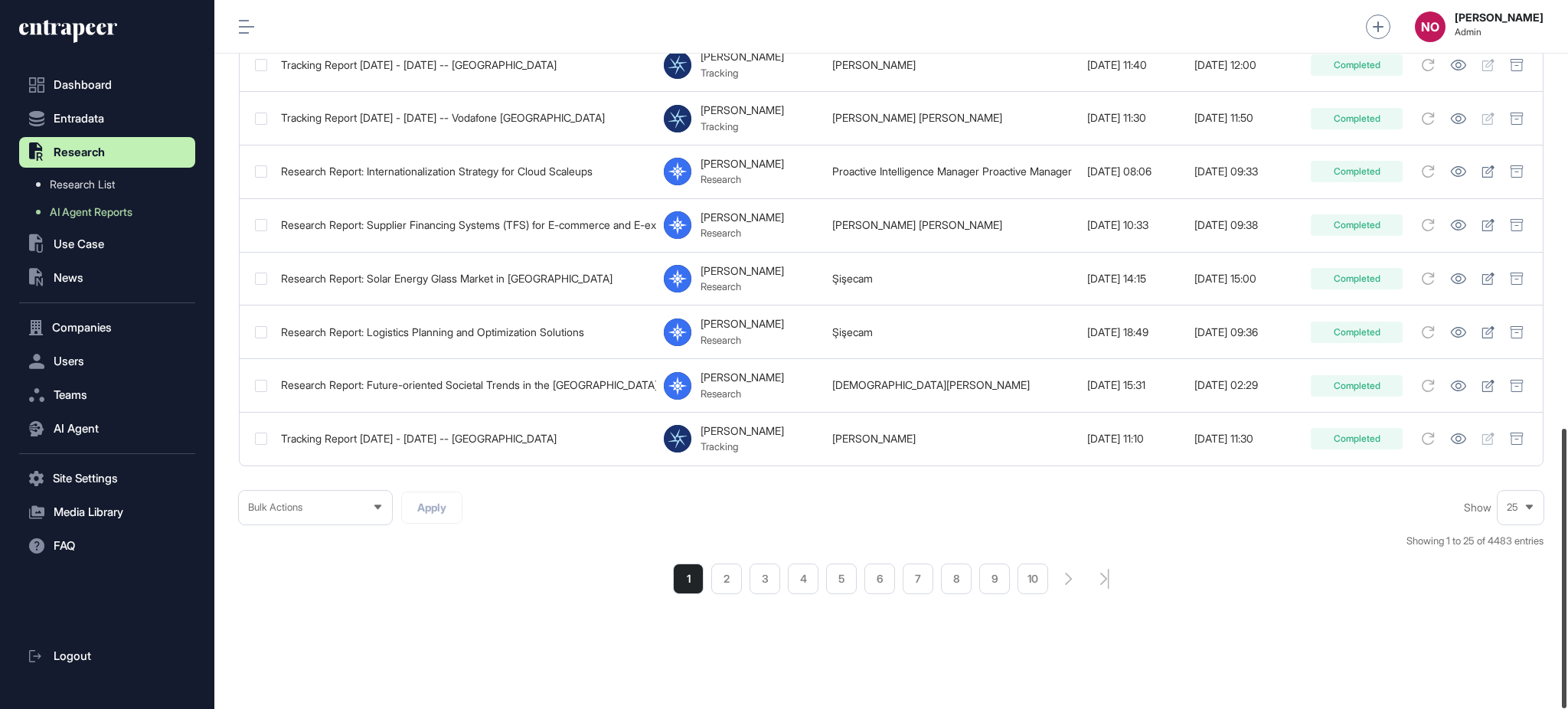
drag, startPoint x: 1566, startPoint y: 154, endPoint x: 1566, endPoint y: 608, distance: 454.0
click at [1566, 608] on div at bounding box center [1564, 568] width 4 height 279
click at [729, 568] on li "2" at bounding box center [727, 579] width 30 height 30
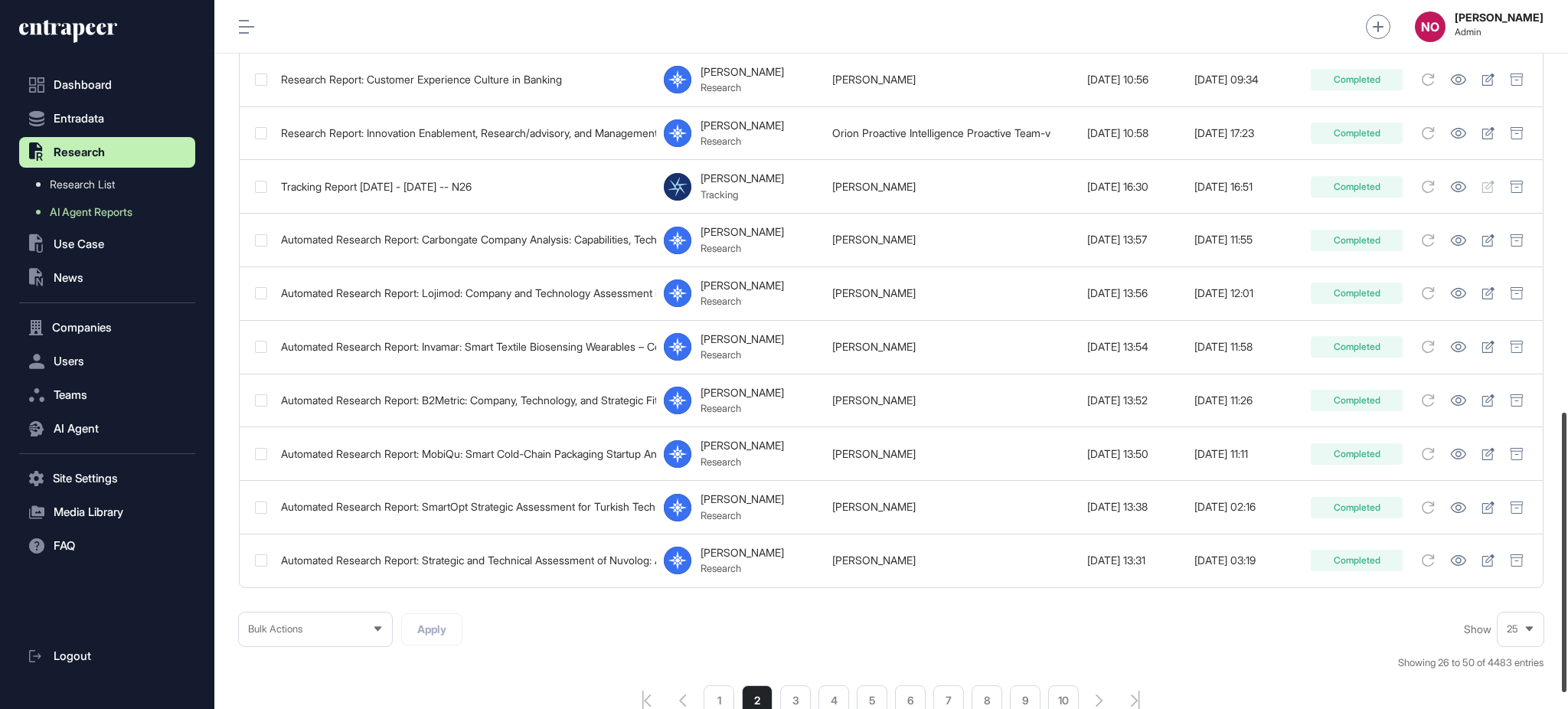
scroll to position [1085, 0]
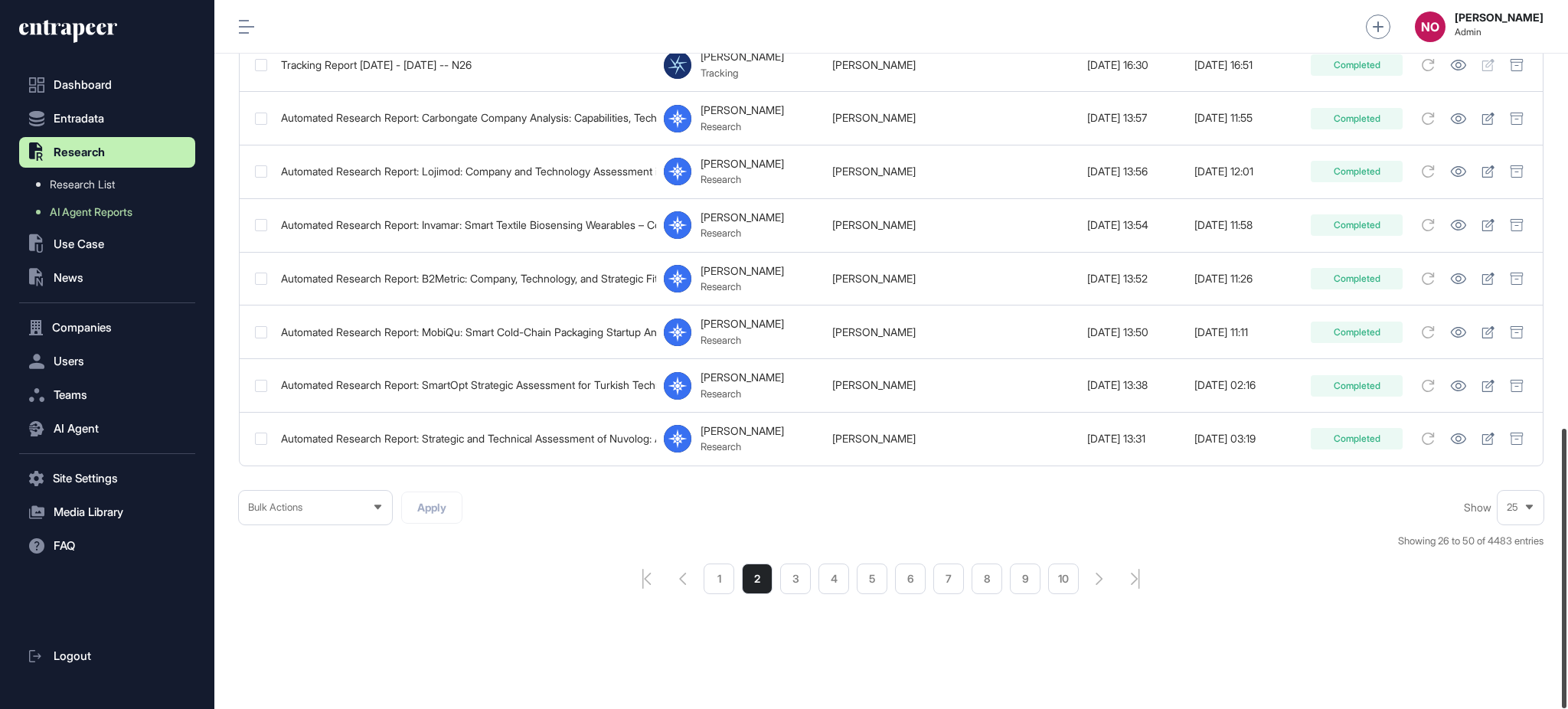
drag, startPoint x: 1566, startPoint y: 204, endPoint x: 1292, endPoint y: 608, distance: 488.2
click at [1566, 663] on div at bounding box center [1564, 568] width 4 height 279
click at [798, 584] on li "3" at bounding box center [795, 579] width 30 height 30
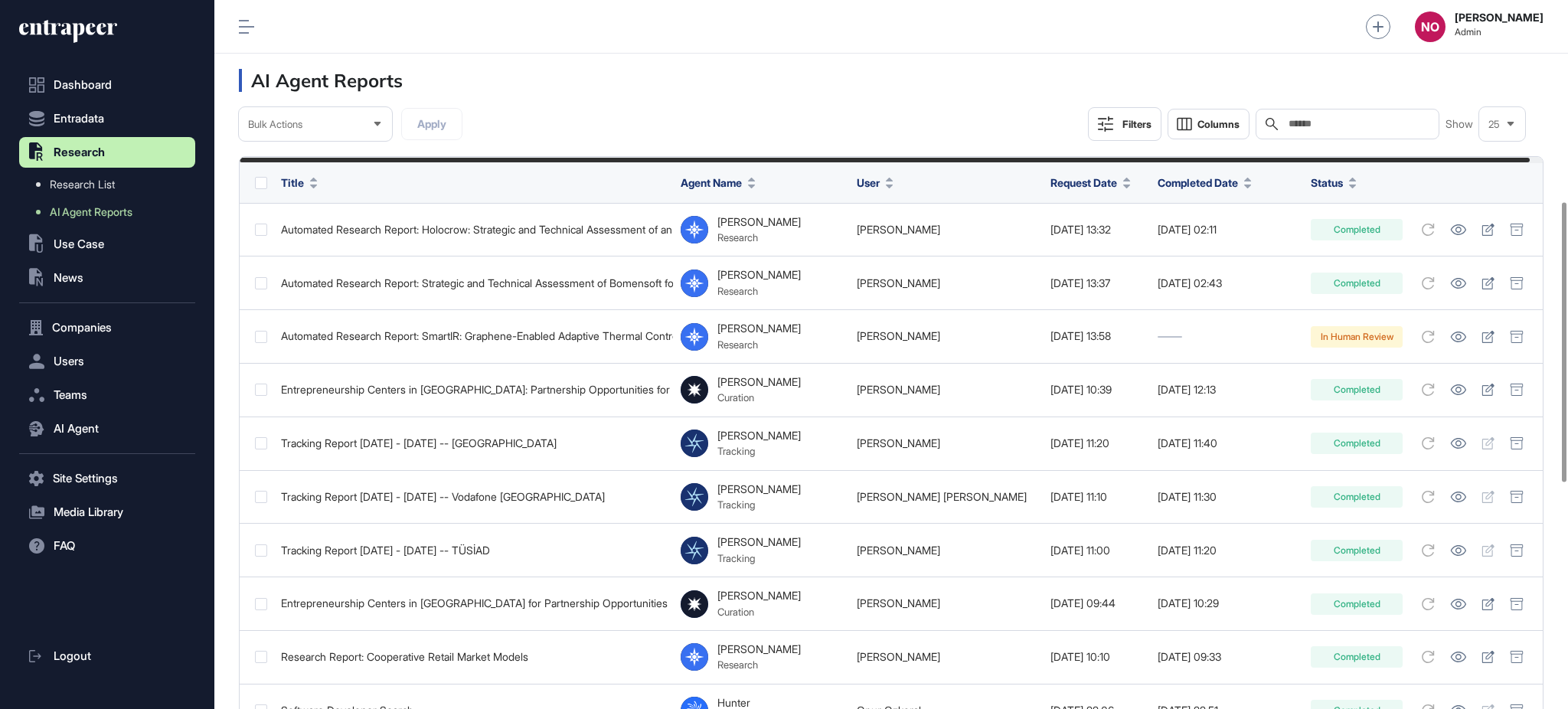
scroll to position [1085, 0]
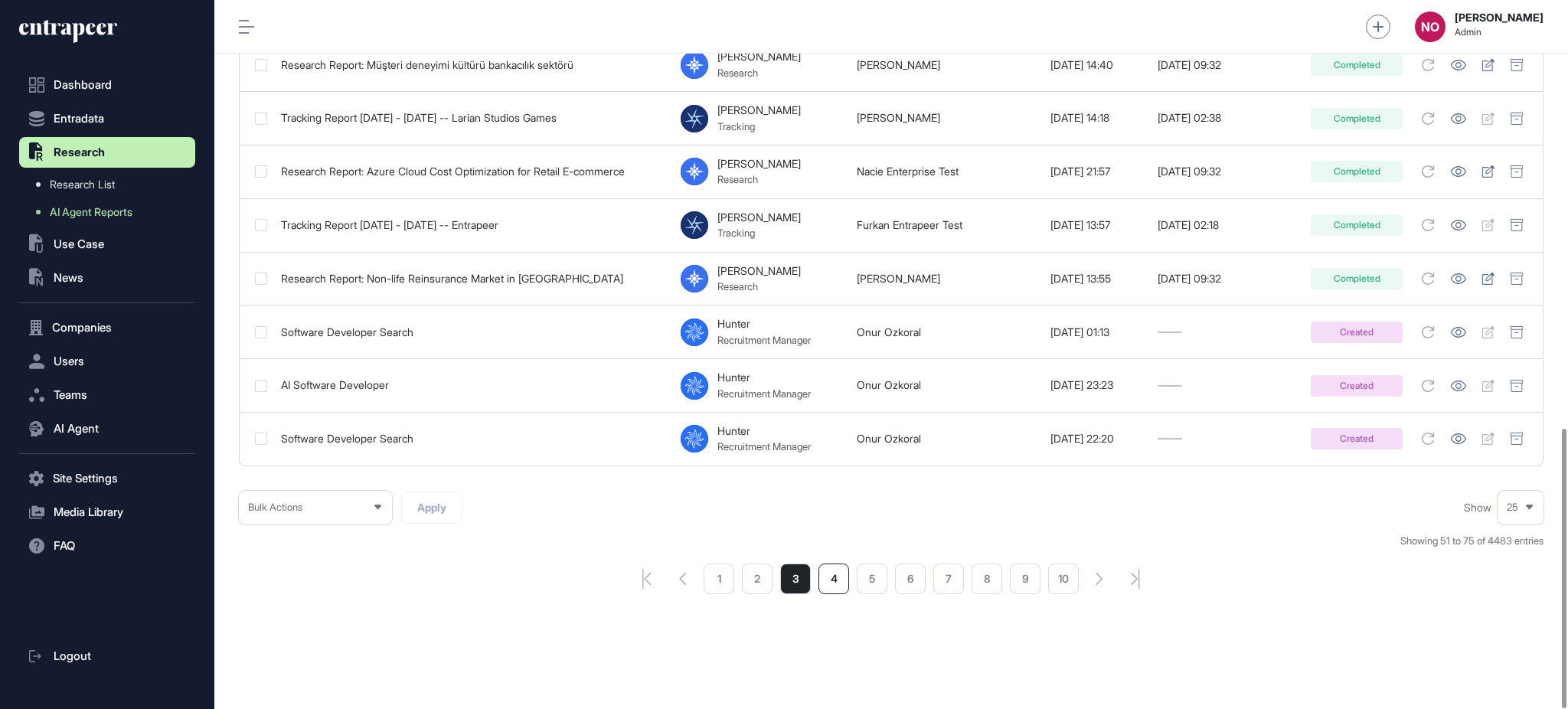
click at [825, 583] on li "4" at bounding box center [833, 579] width 30 height 30
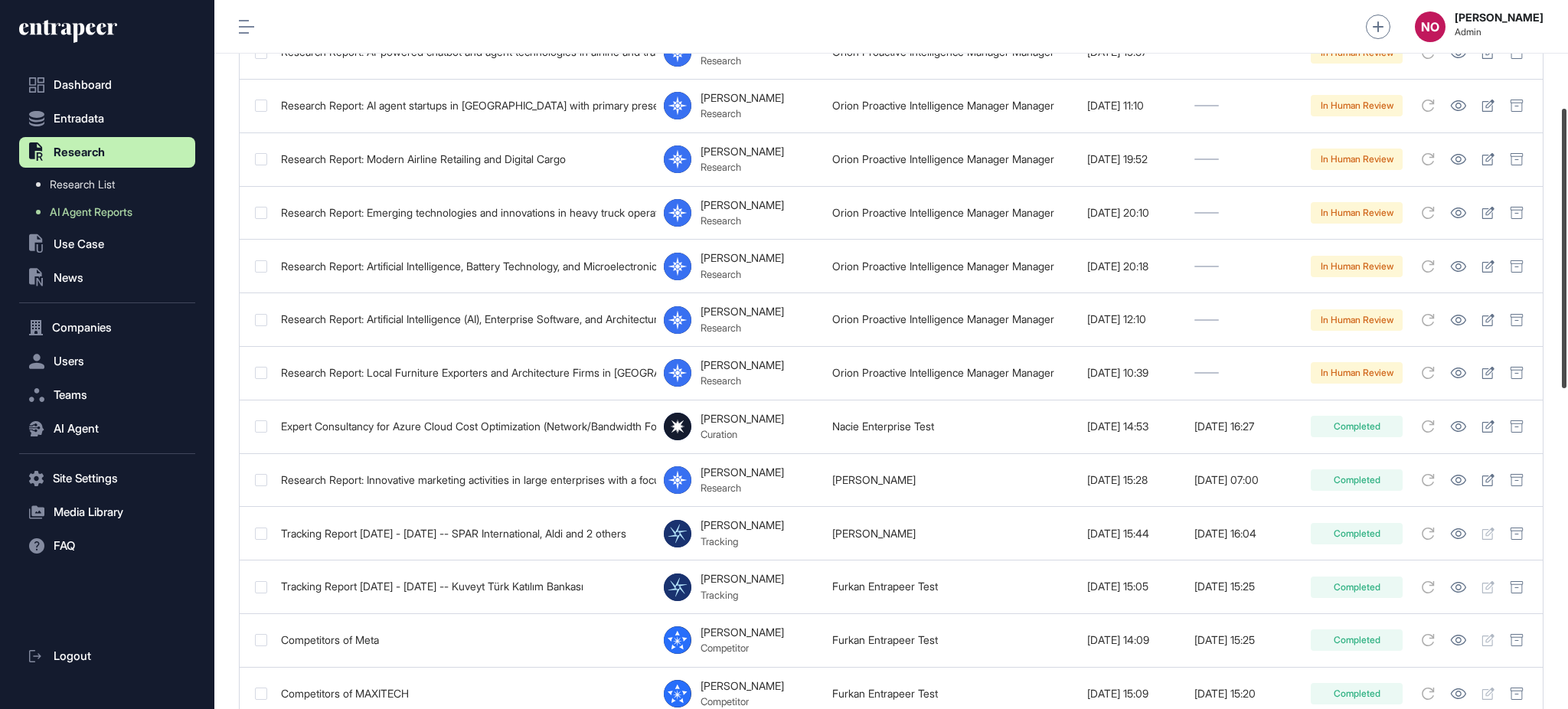
scroll to position [305, 0]
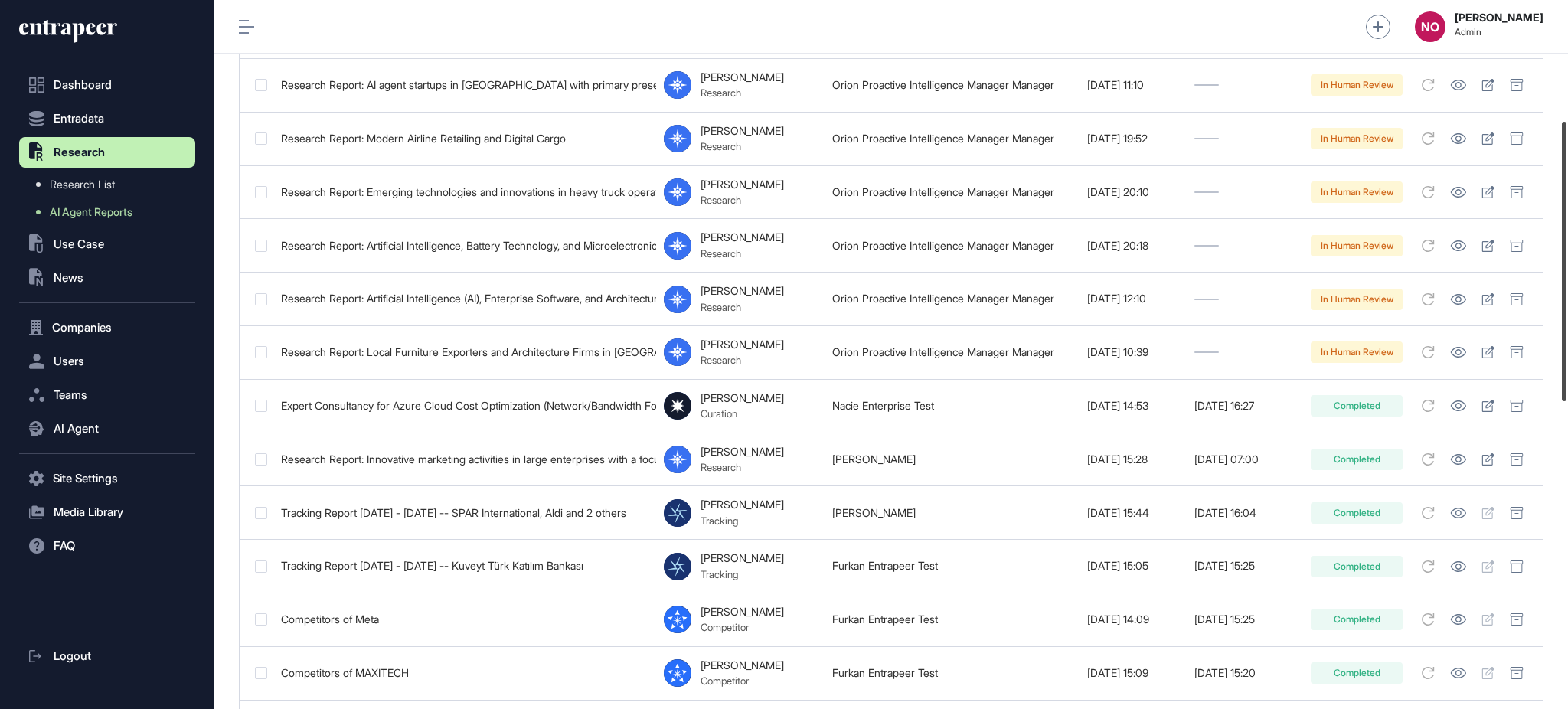
drag, startPoint x: 1566, startPoint y: 173, endPoint x: 1566, endPoint y: 288, distance: 115.0
click at [1566, 288] on div at bounding box center [1564, 261] width 4 height 279
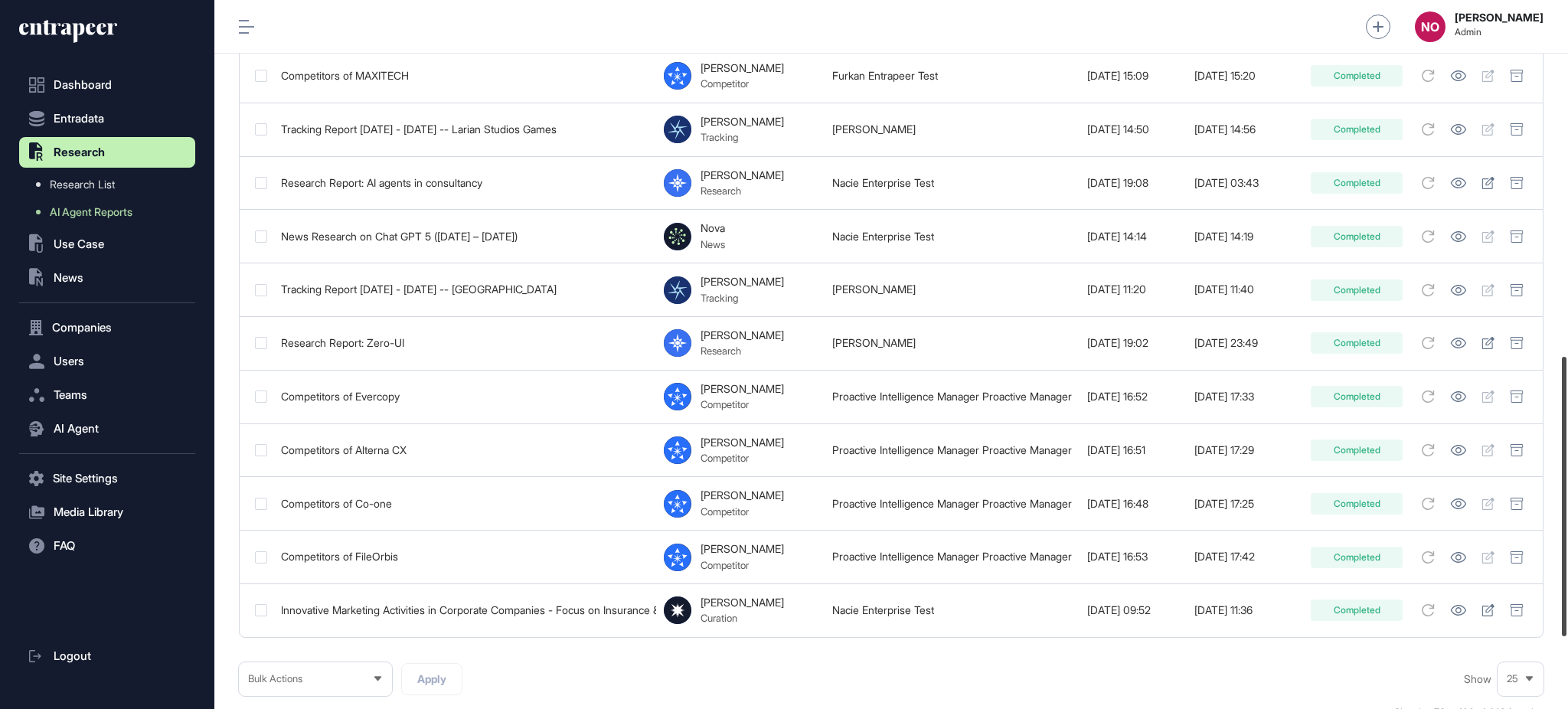
scroll to position [909, 0]
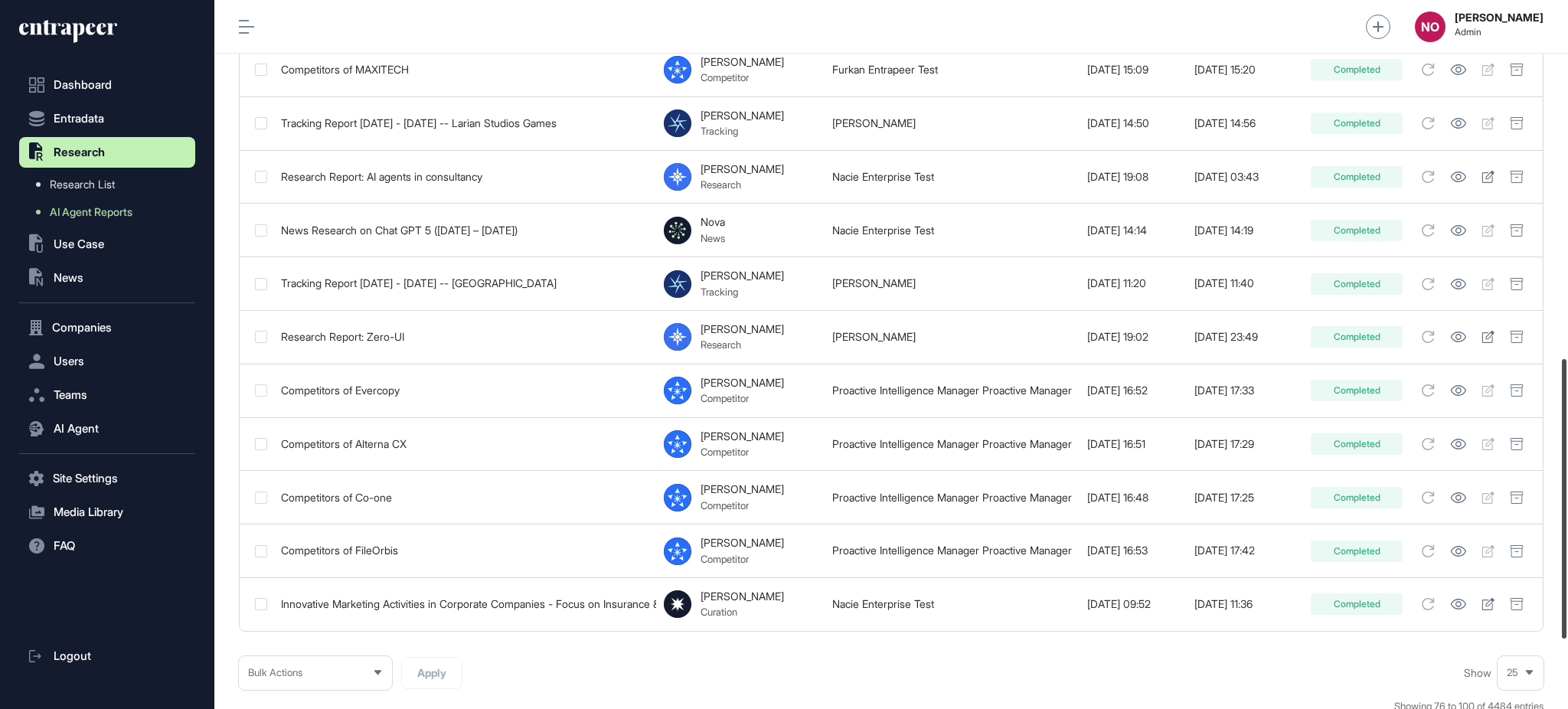
drag, startPoint x: 1566, startPoint y: 389, endPoint x: 1566, endPoint y: 627, distance: 238.0
click at [1566, 627] on div at bounding box center [1564, 499] width 4 height 279
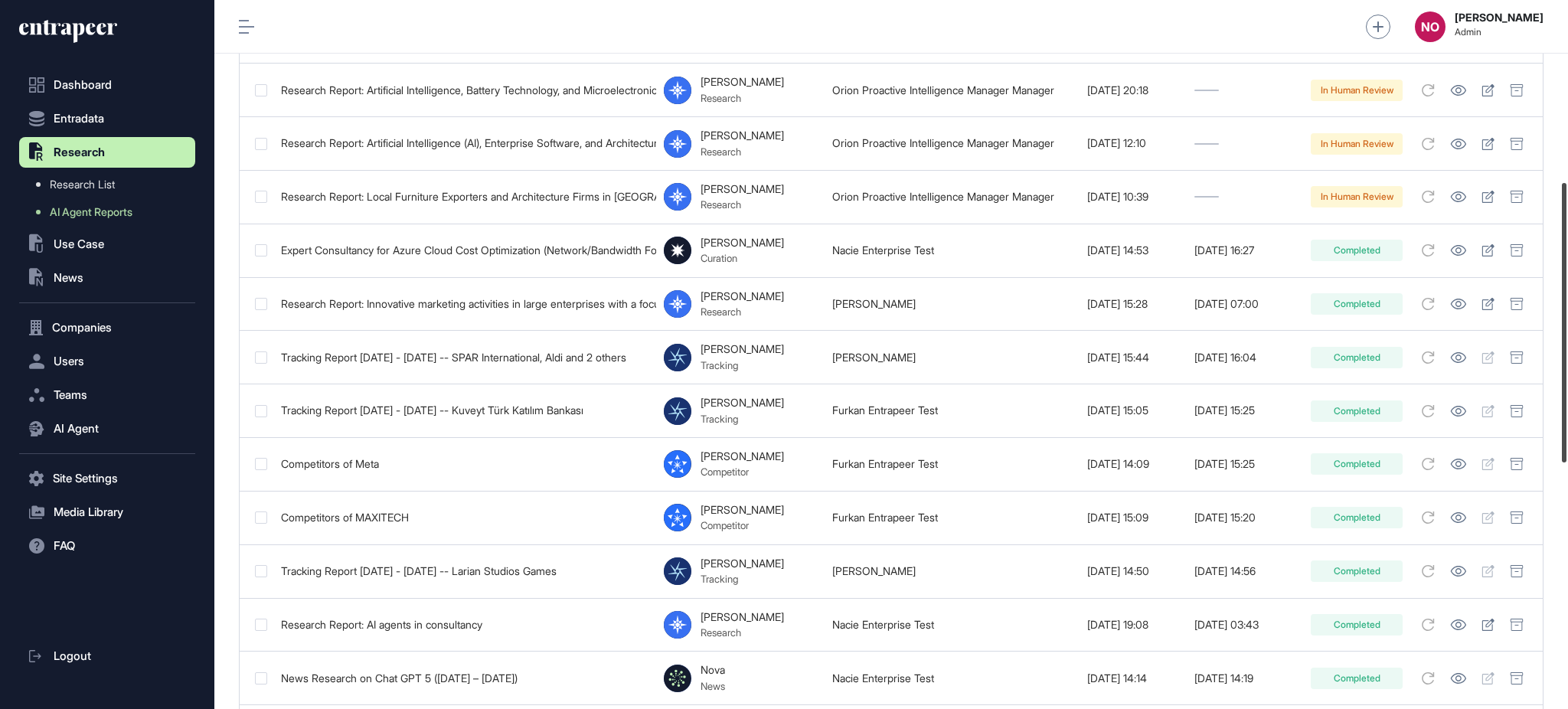
scroll to position [458, 0]
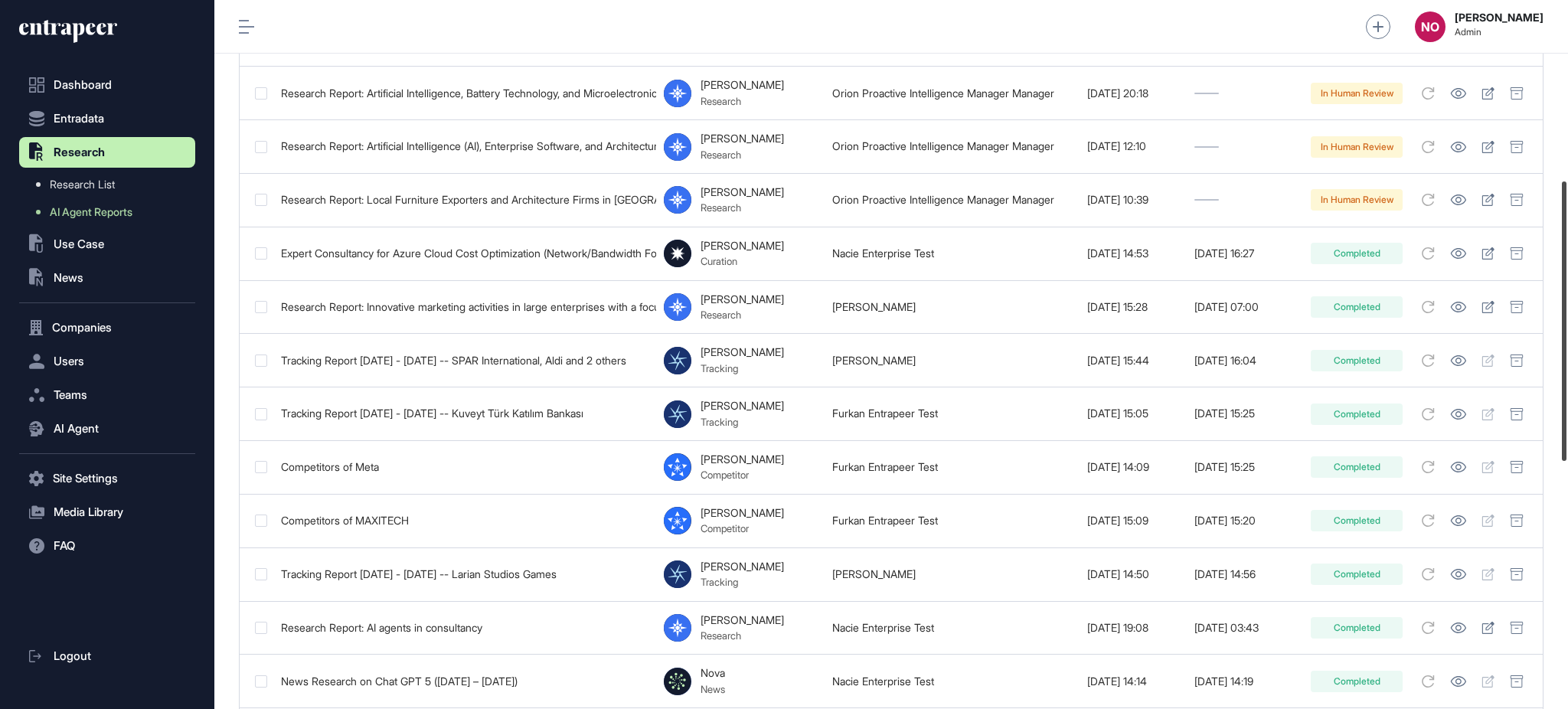
drag, startPoint x: 1566, startPoint y: 498, endPoint x: 1566, endPoint y: 320, distance: 178.0
click at [1566, 320] on div at bounding box center [1564, 321] width 4 height 279
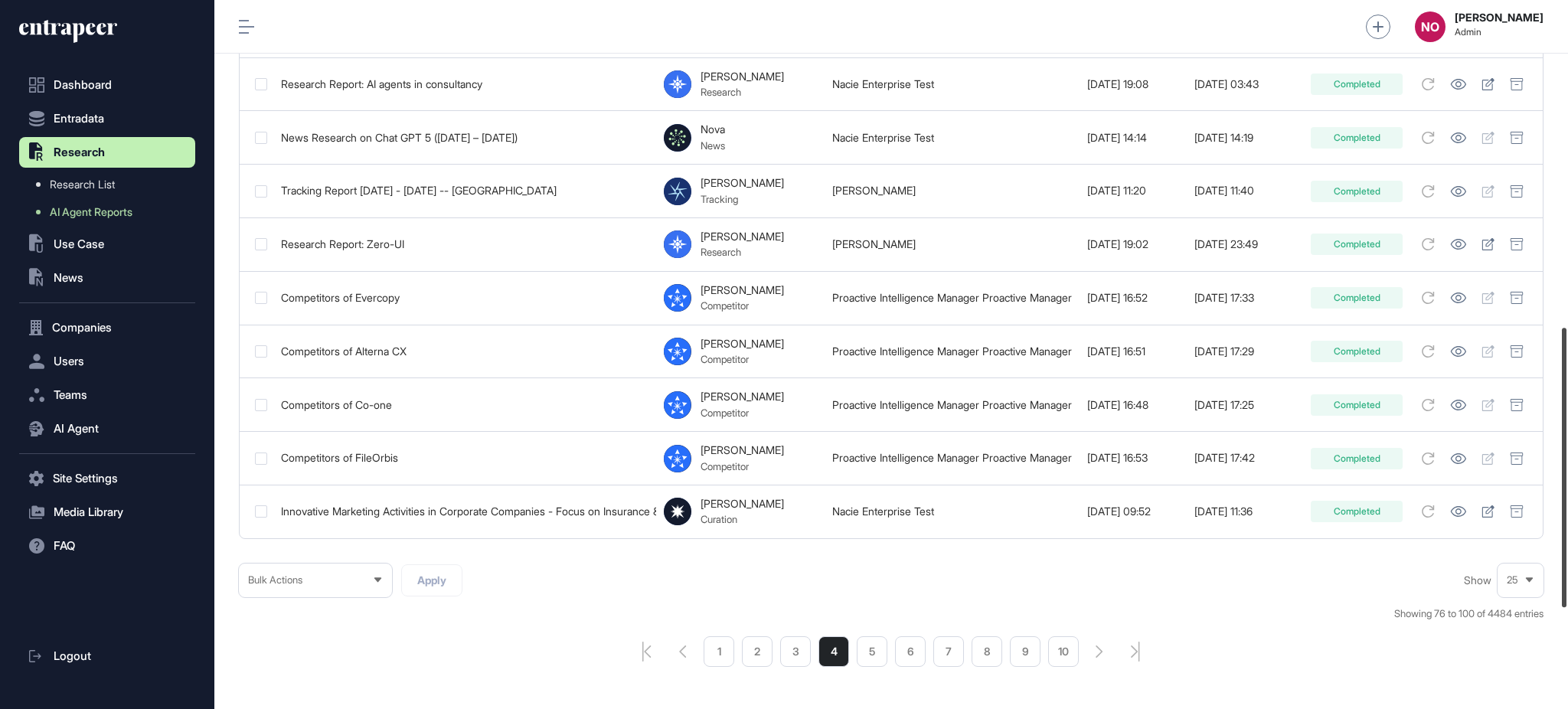
scroll to position [1085, 0]
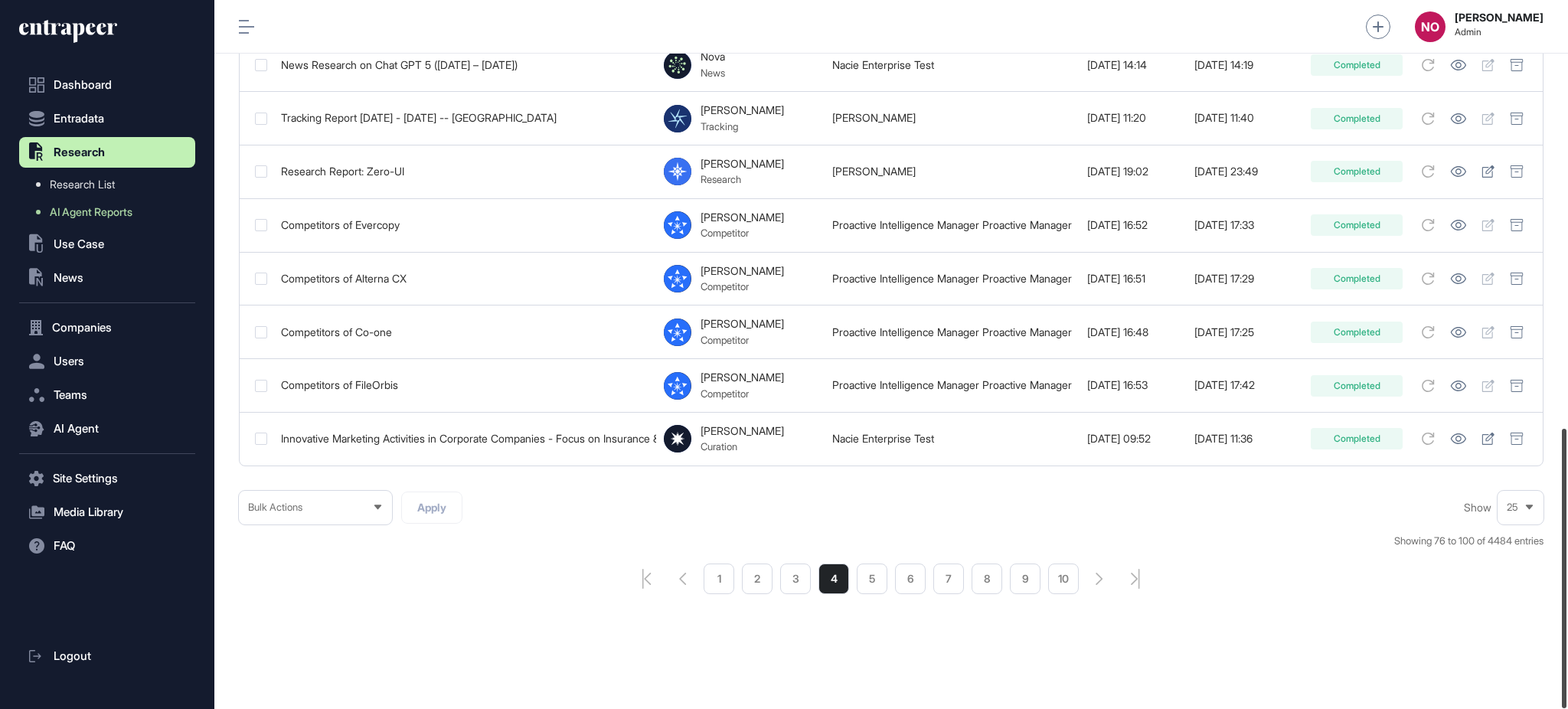
drag, startPoint x: 1566, startPoint y: 294, endPoint x: 1566, endPoint y: 647, distance: 353.0
click at [1566, 647] on div at bounding box center [1564, 568] width 4 height 279
click at [646, 579] on icon "pagination-first-page-button" at bounding box center [647, 579] width 9 height 20
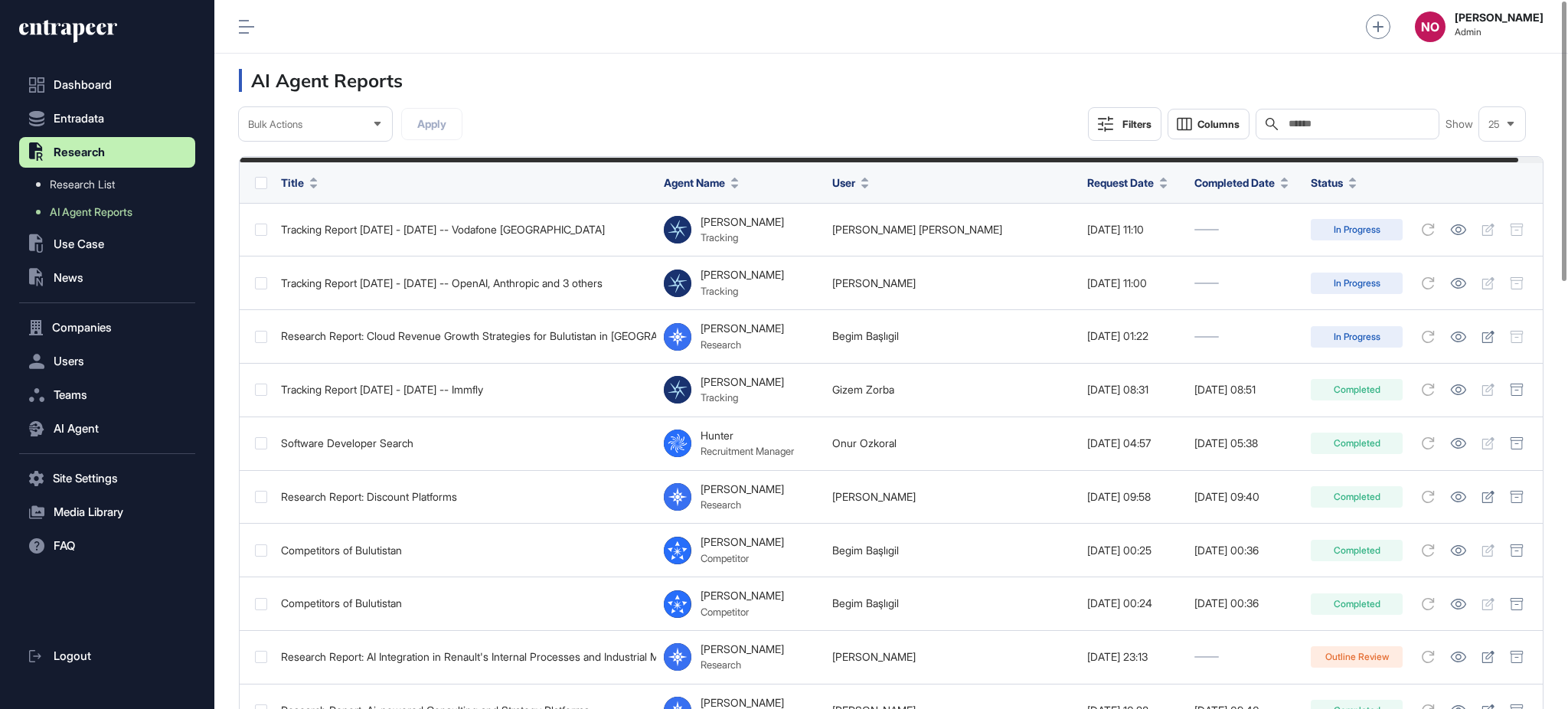
click at [1117, 106] on header "AI Agent Reports" at bounding box center [891, 80] width 1353 height 54
click at [936, 118] on div "Bulk Actions Apply Filters Columns Search Show 25" at bounding box center [891, 124] width 1305 height 34
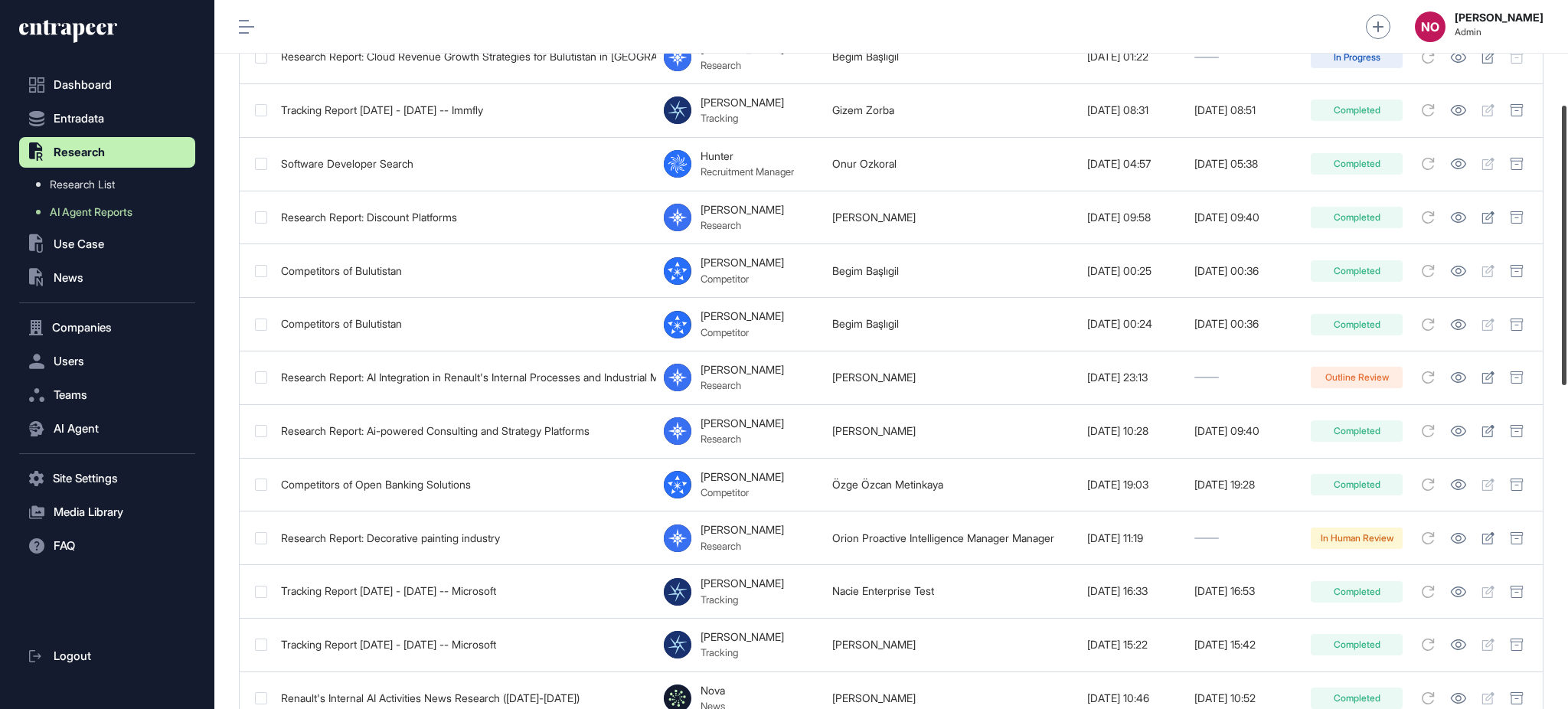
scroll to position [291, 0]
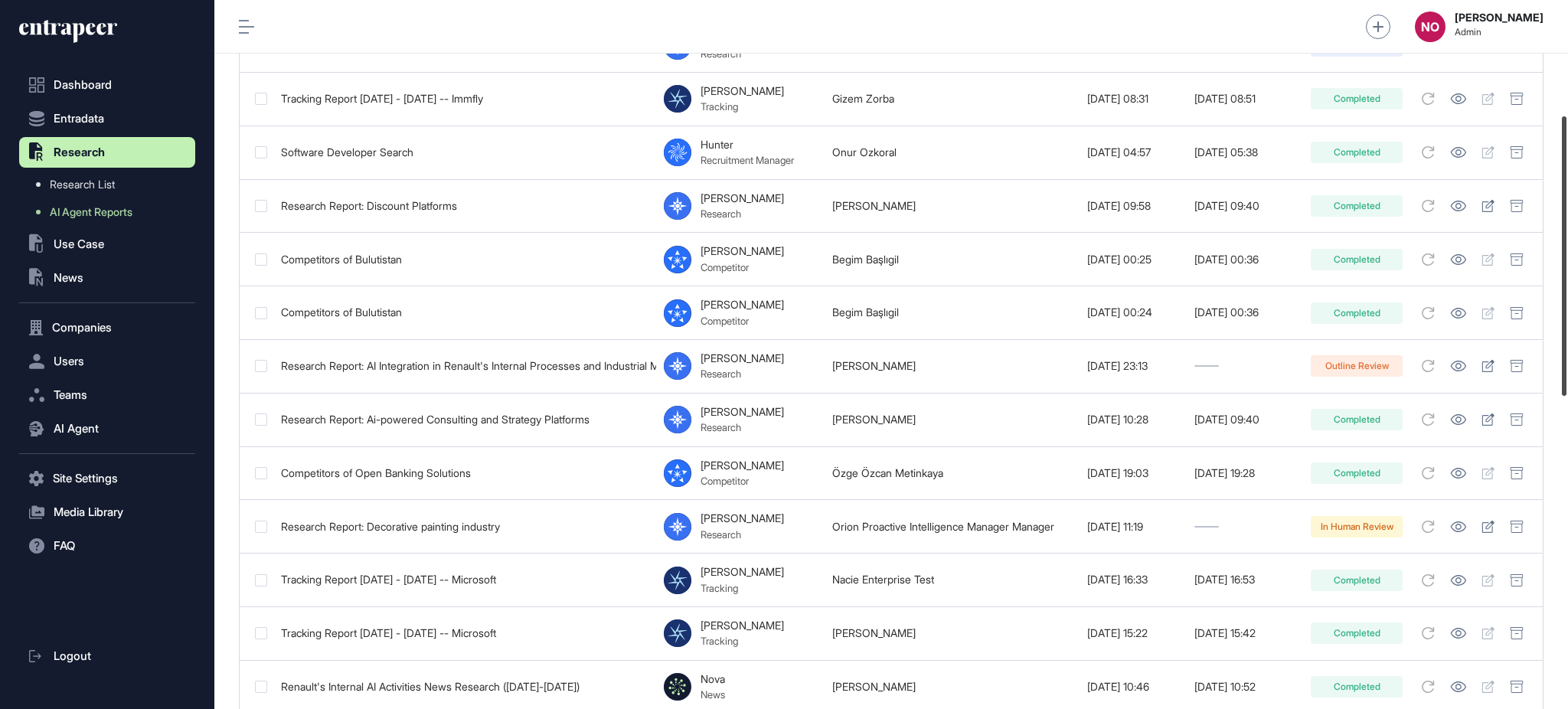
drag, startPoint x: 1566, startPoint y: 192, endPoint x: 1566, endPoint y: 304, distance: 112.0
click at [1566, 304] on div at bounding box center [1564, 256] width 4 height 279
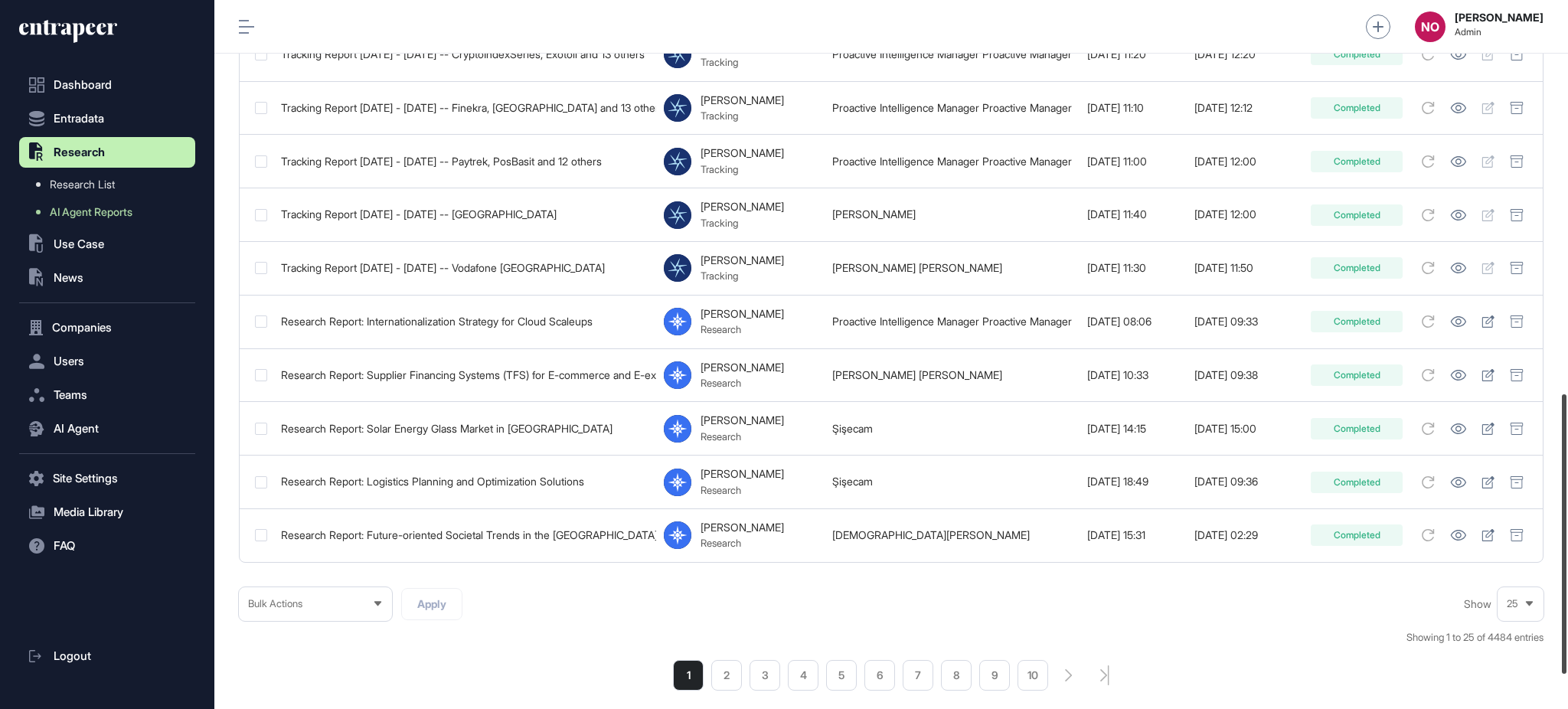
scroll to position [998, 0]
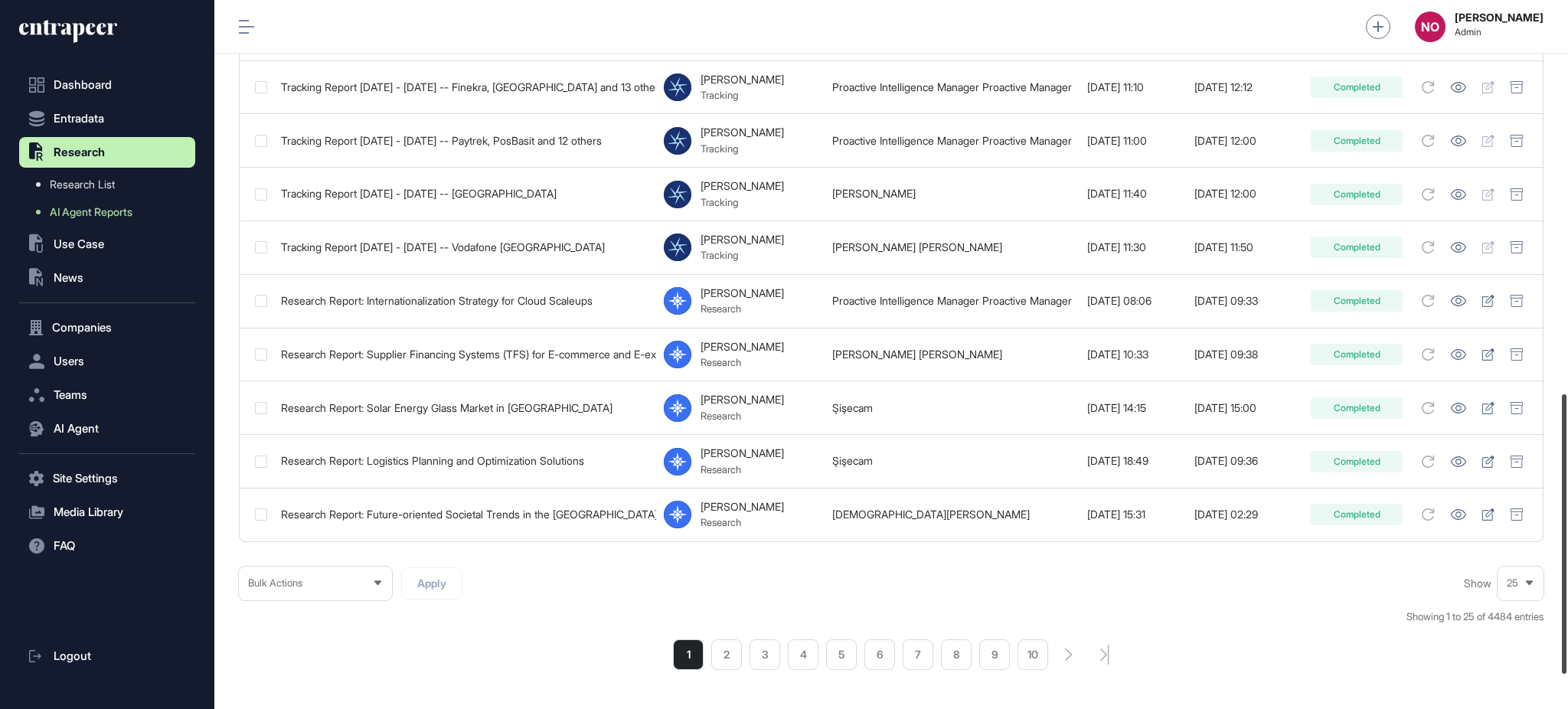
drag, startPoint x: 1566, startPoint y: 318, endPoint x: 1541, endPoint y: 597, distance: 280.1
click at [1541, 597] on div "Admin Dashboard Dashboard Profile My Content Request More Data NO Naciye Ozcan …" at bounding box center [891, 354] width 1353 height 709
click at [740, 667] on li "2" at bounding box center [727, 655] width 30 height 30
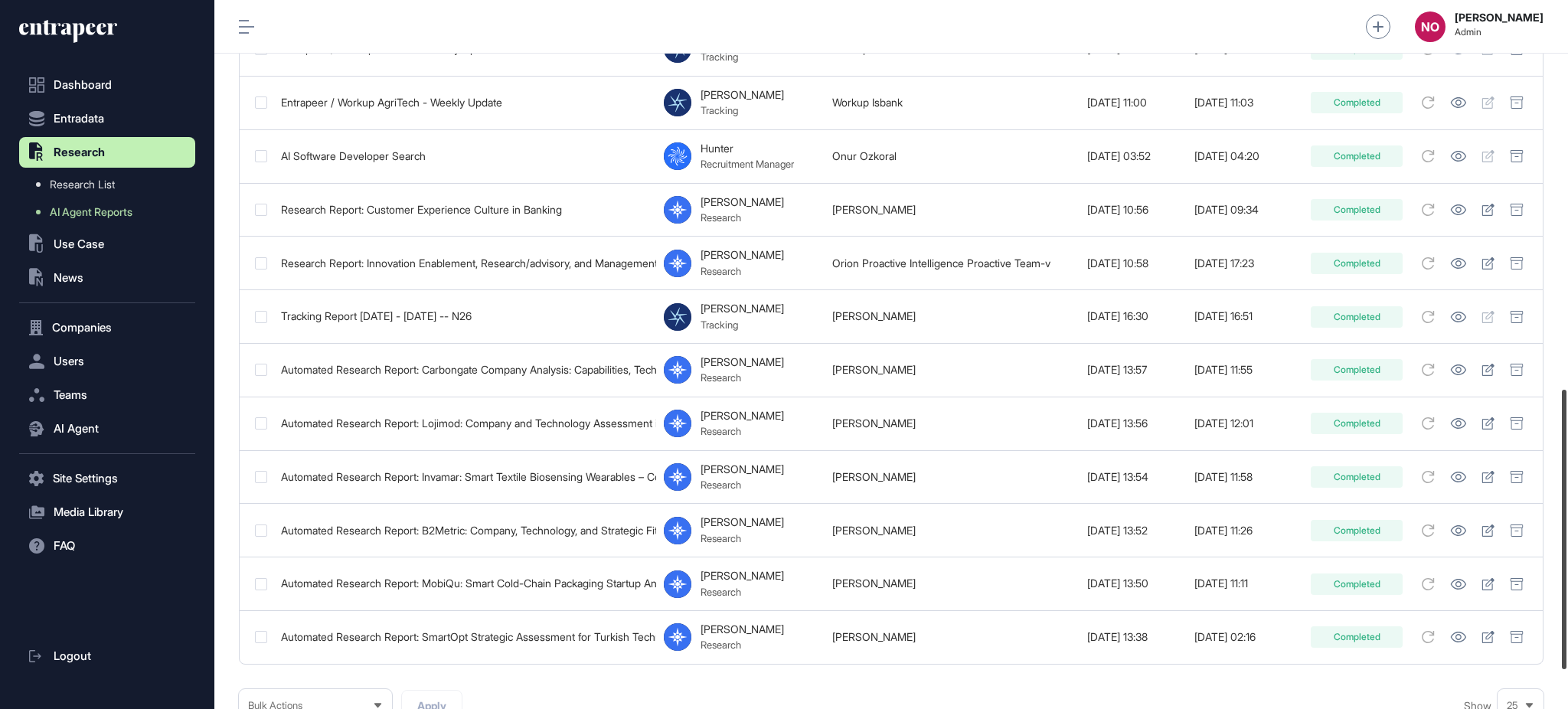
scroll to position [1085, 0]
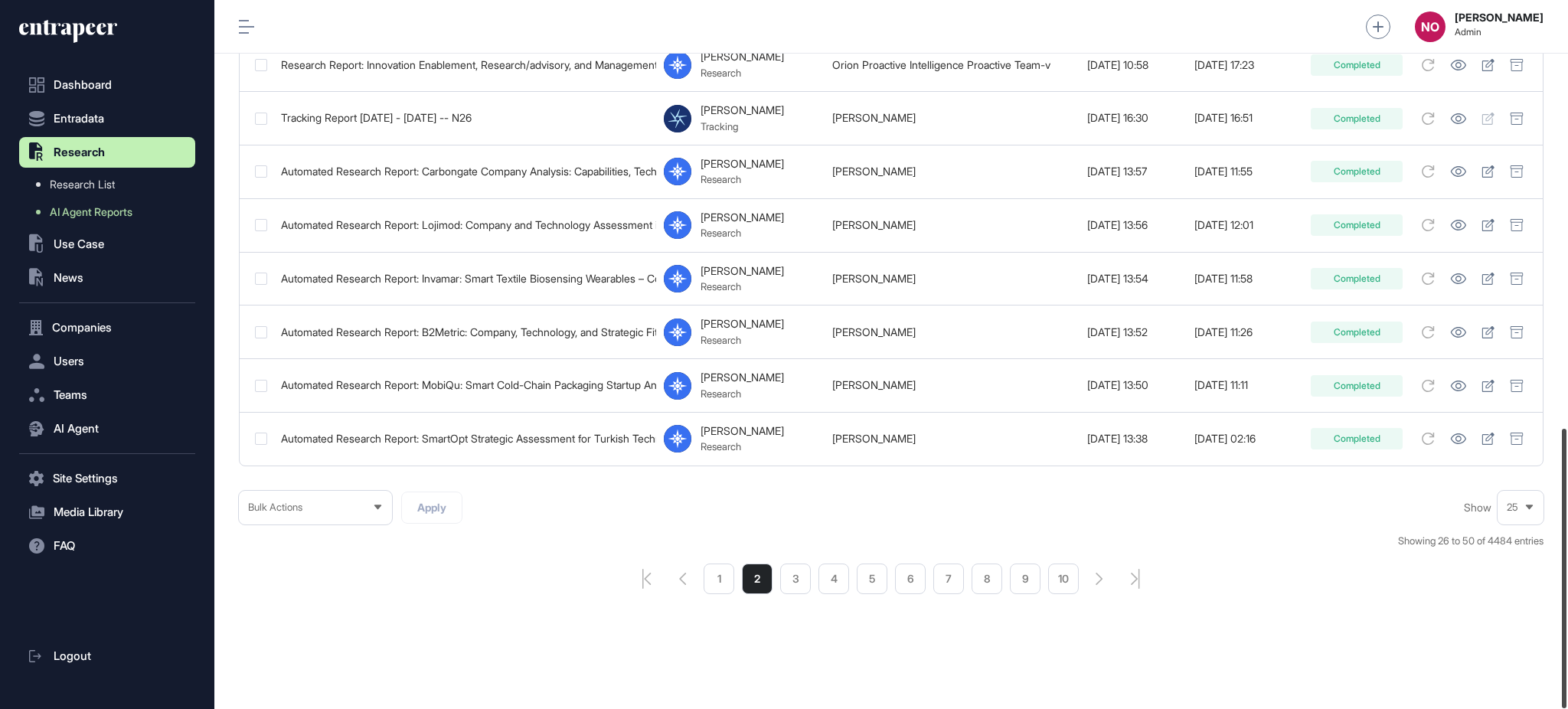
drag, startPoint x: 1566, startPoint y: 251, endPoint x: 1566, endPoint y: 729, distance: 478.0
click at [1566, 708] on html "Dashboard Entradata .st0{fill:currentColor} Research Research List AI Agent Rep…" at bounding box center [784, 416] width 1568 height 832
click at [647, 580] on icon "pagination-first-page-button" at bounding box center [647, 579] width 9 height 20
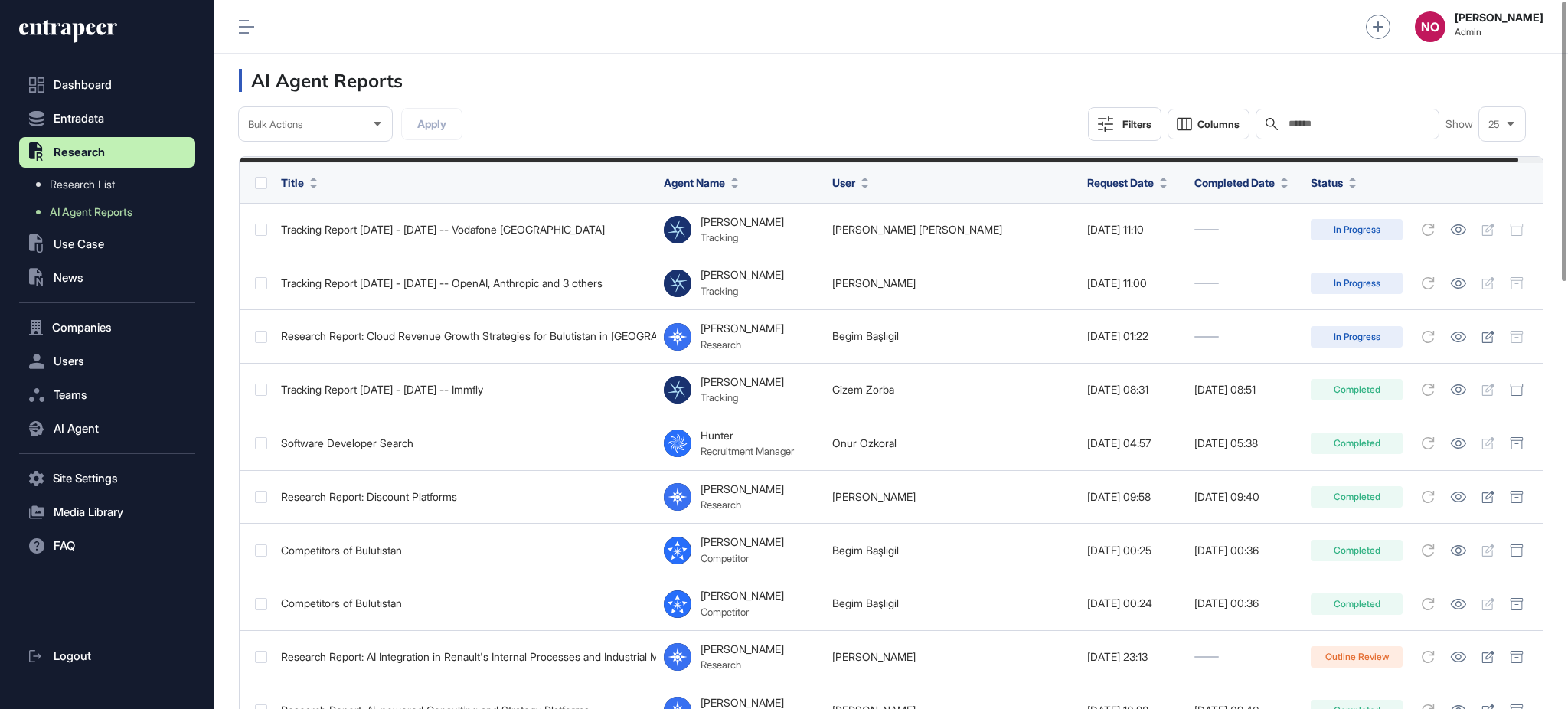
click at [1109, 114] on button "Filters" at bounding box center [1124, 124] width 73 height 34
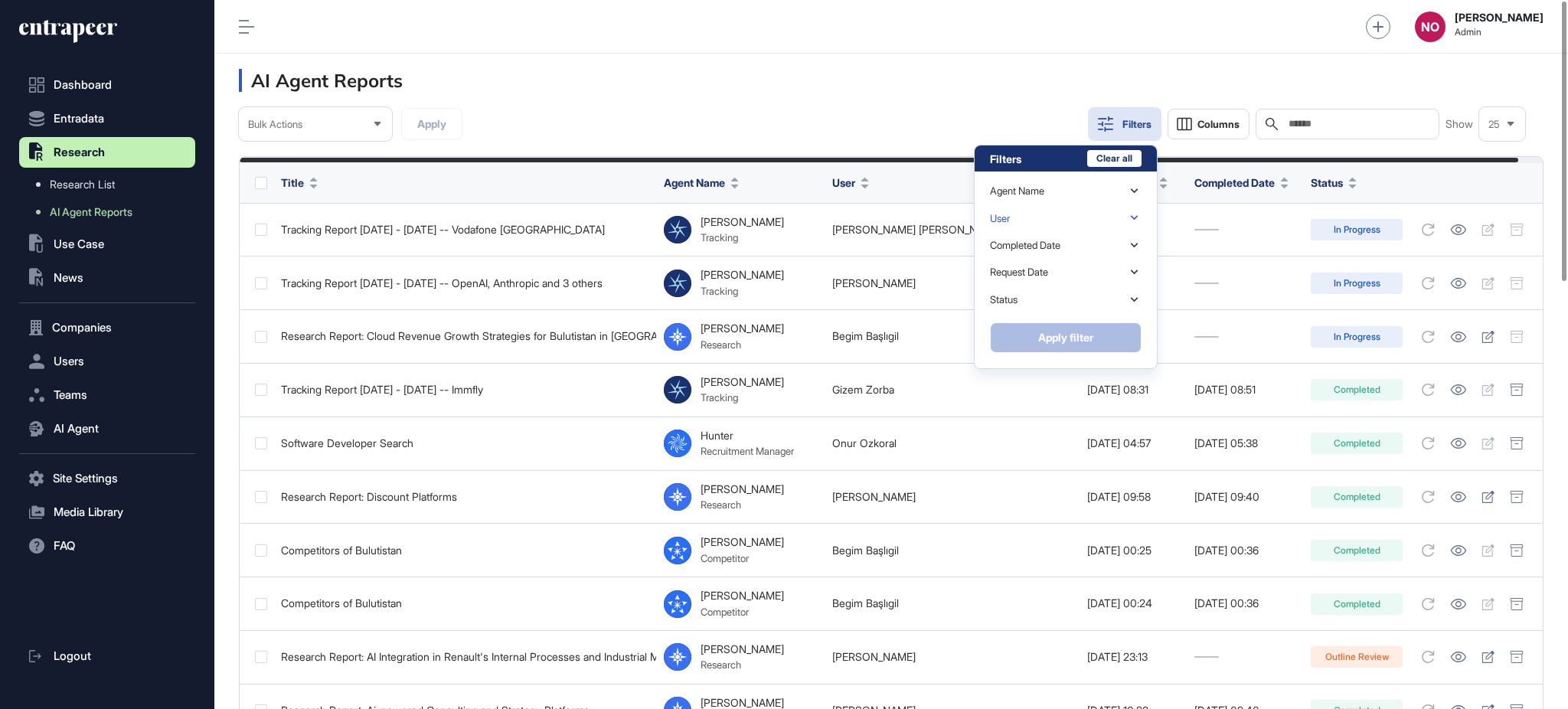
click at [1046, 209] on div "User" at bounding box center [1066, 218] width 152 height 27
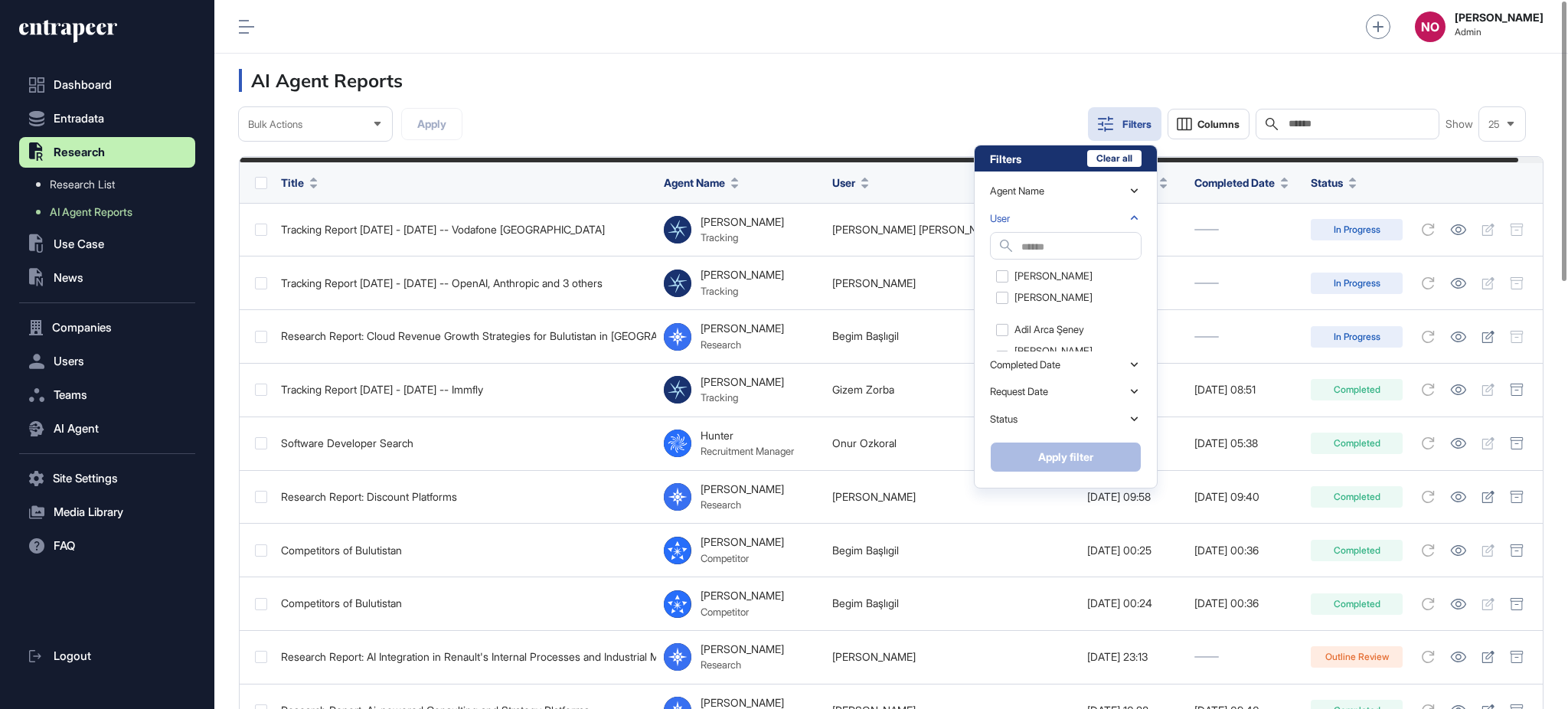
click at [1054, 176] on div "Agent Name User Search Abdullah Cabaluz Abdurrahim Fatih Örengül Adil Arca Şene…" at bounding box center [1066, 306] width 152 height 270
click at [1054, 183] on div "Agent Name" at bounding box center [1066, 191] width 152 height 27
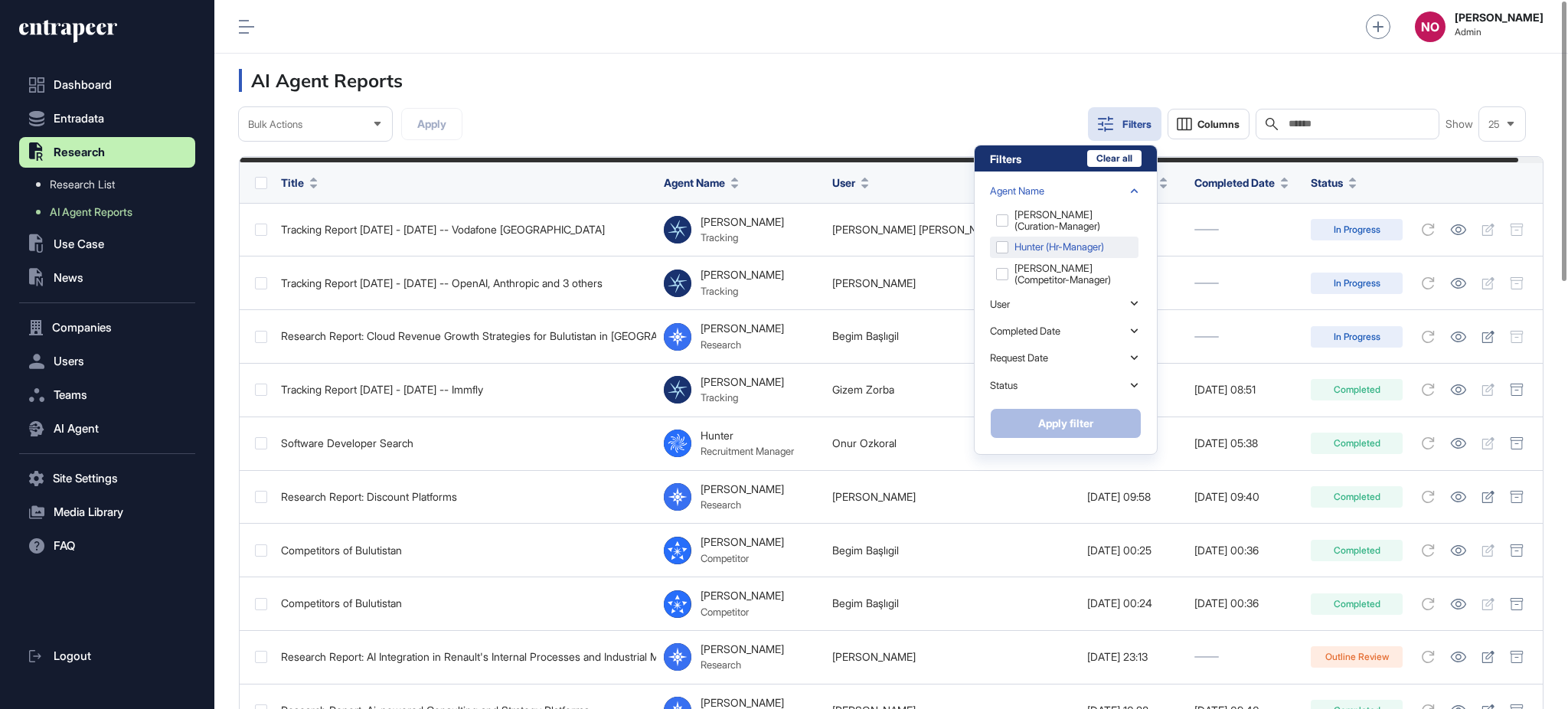
click at [1046, 244] on div "Hunter (hr-manager)" at bounding box center [1064, 247] width 149 height 21
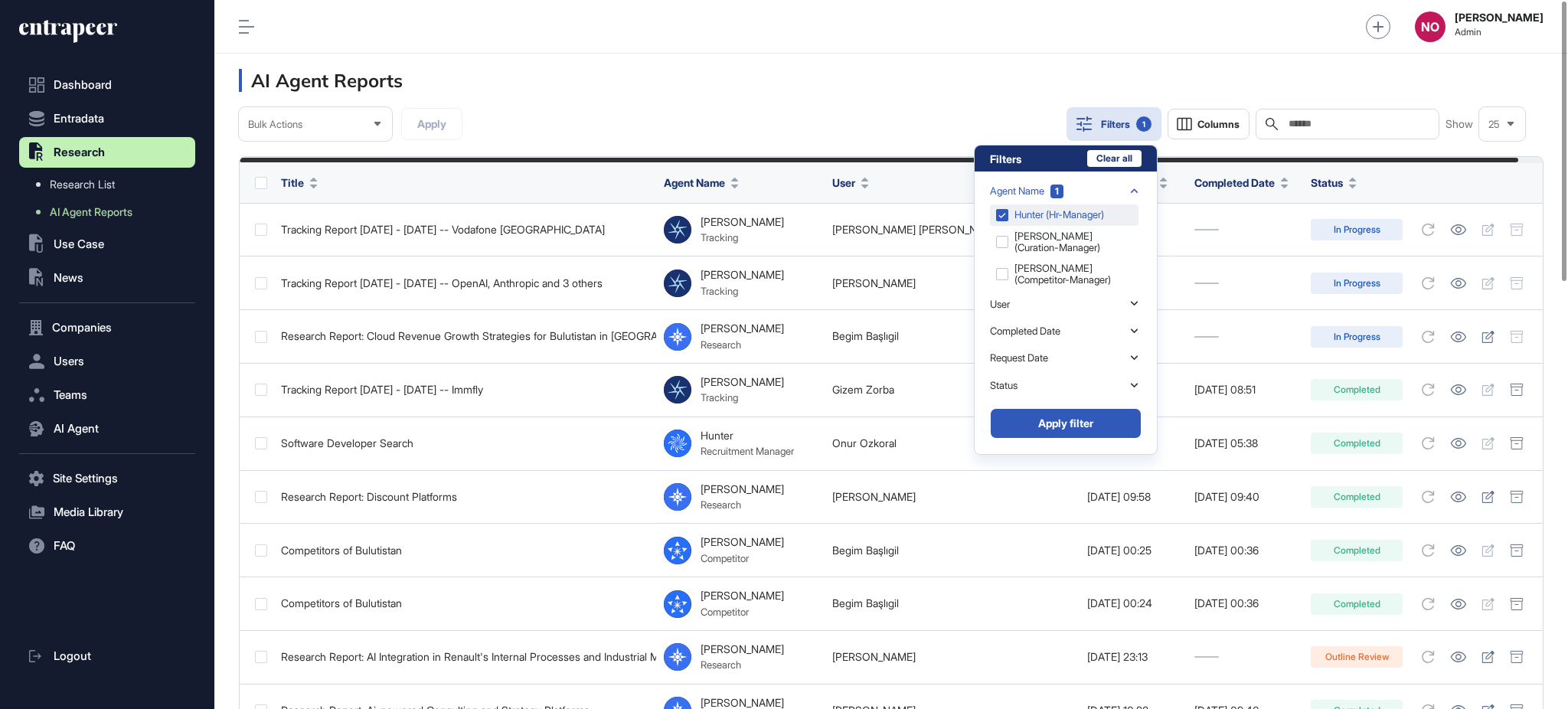
click at [1052, 218] on div "Hunter (hr-manager)" at bounding box center [1064, 215] width 149 height 21
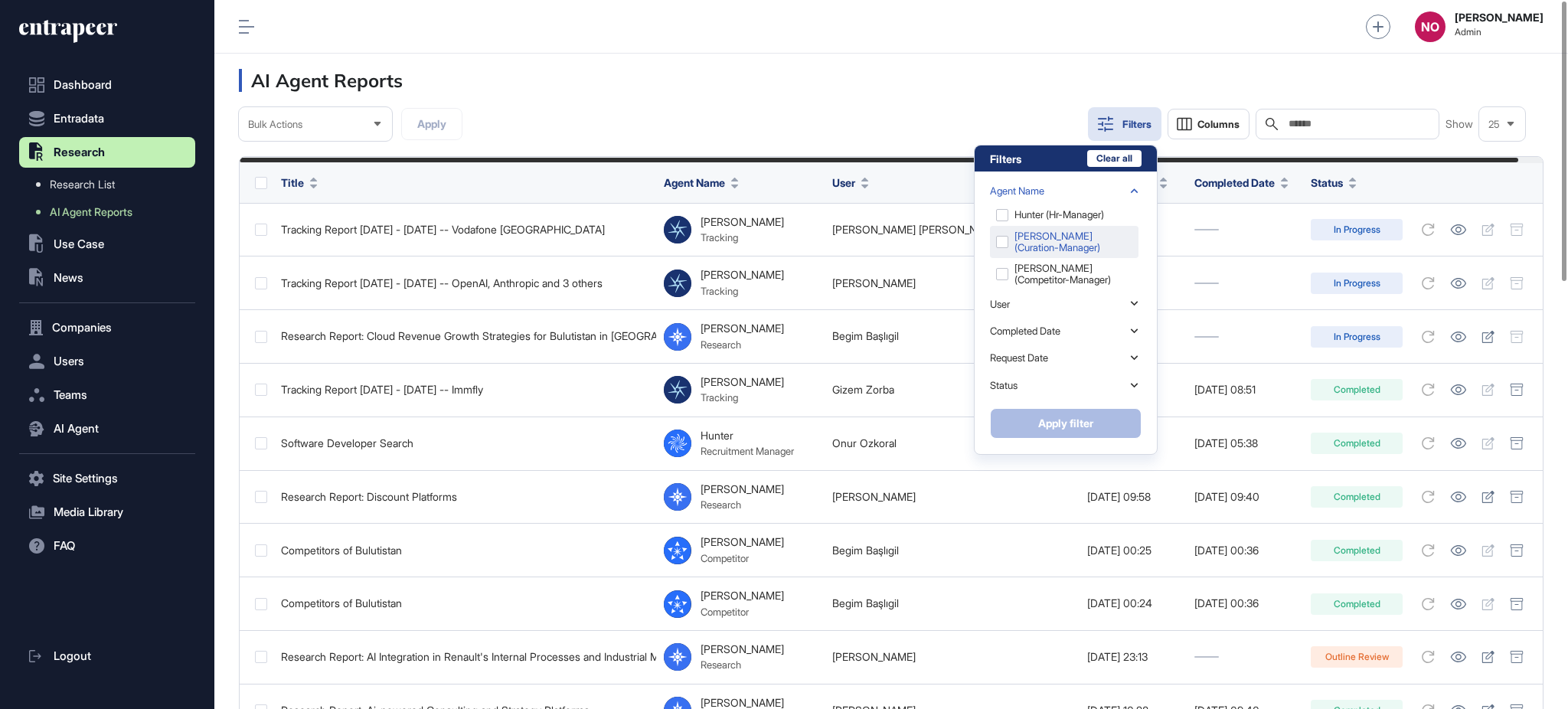
click at [1052, 228] on div "Curie (curation-manager)" at bounding box center [1064, 242] width 149 height 32
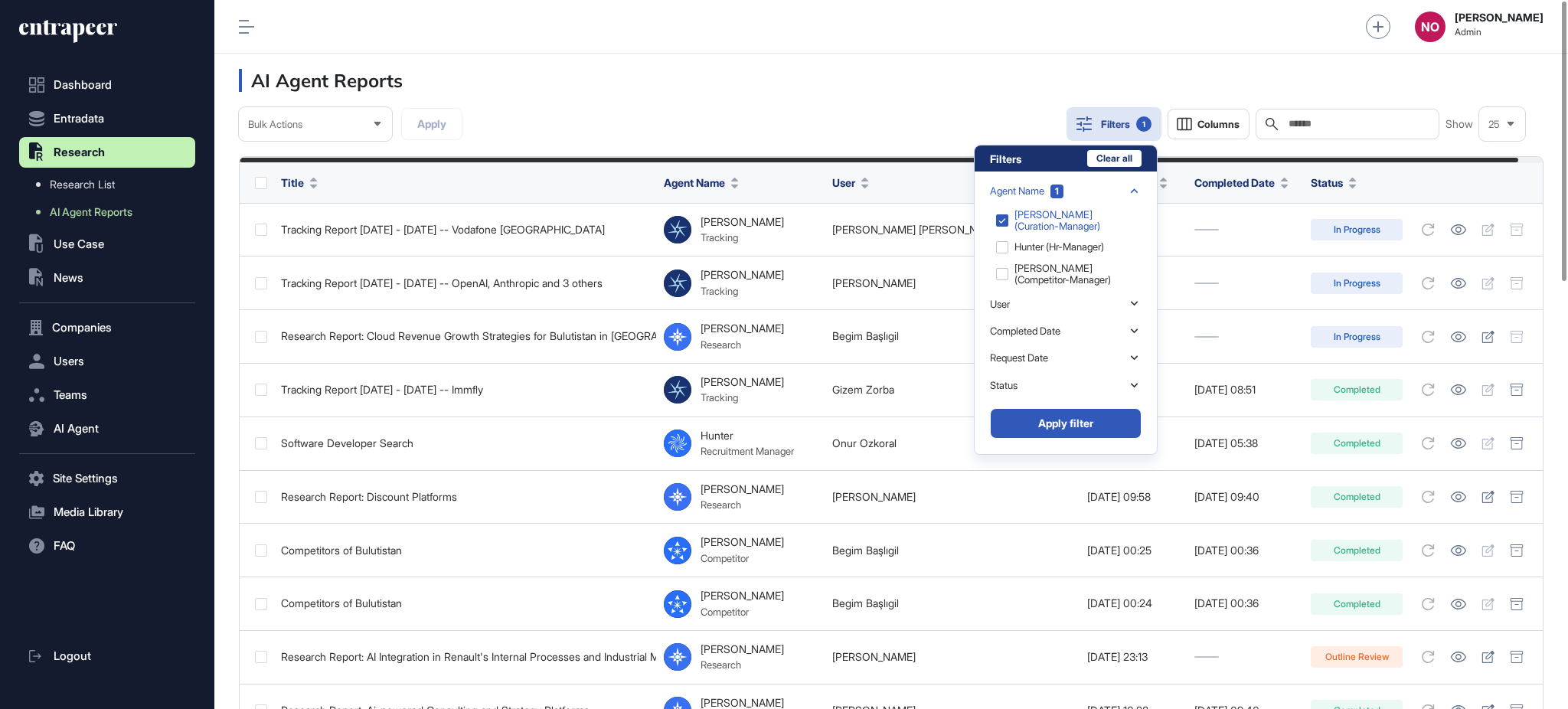
click at [1038, 424] on button "Apply filter" at bounding box center [1066, 424] width 152 height 30
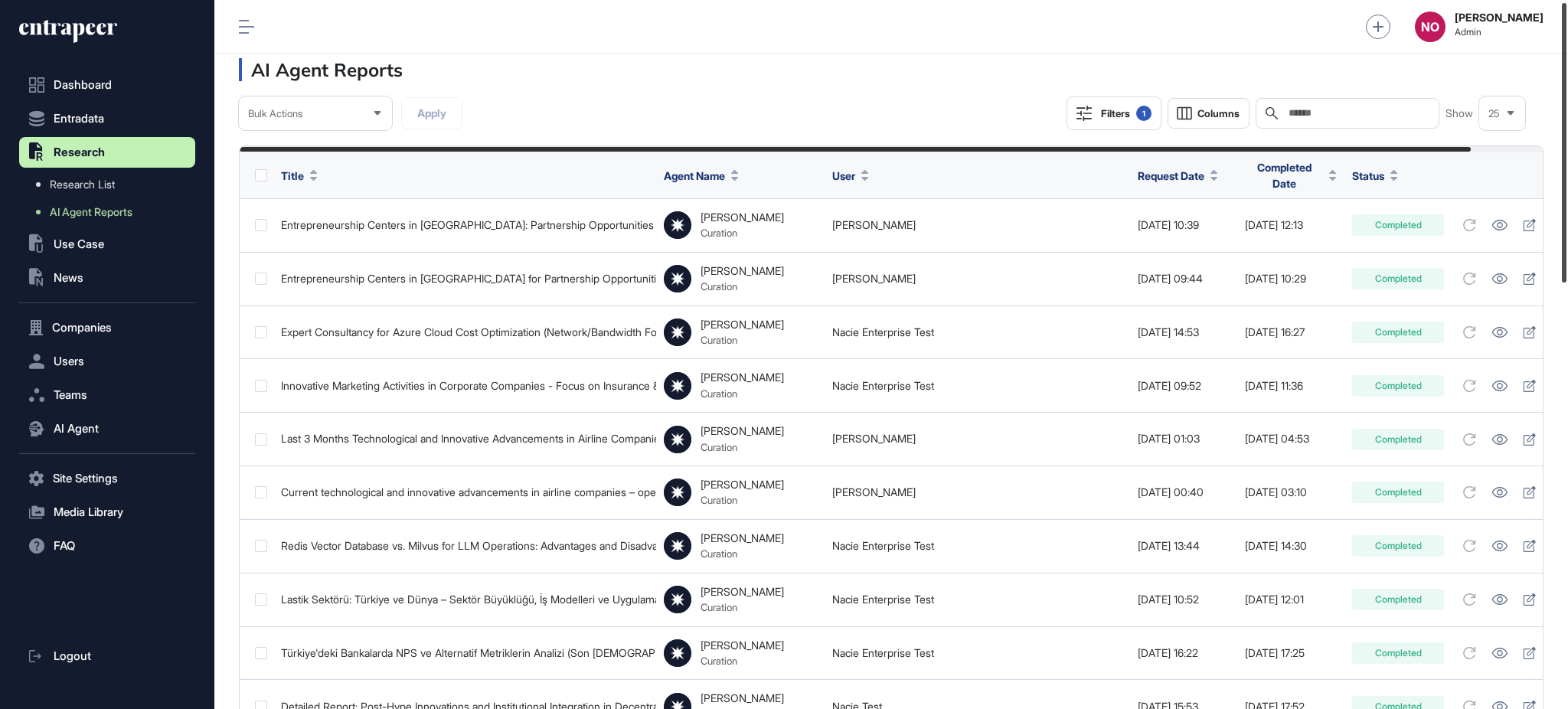
scroll to position [15, 0]
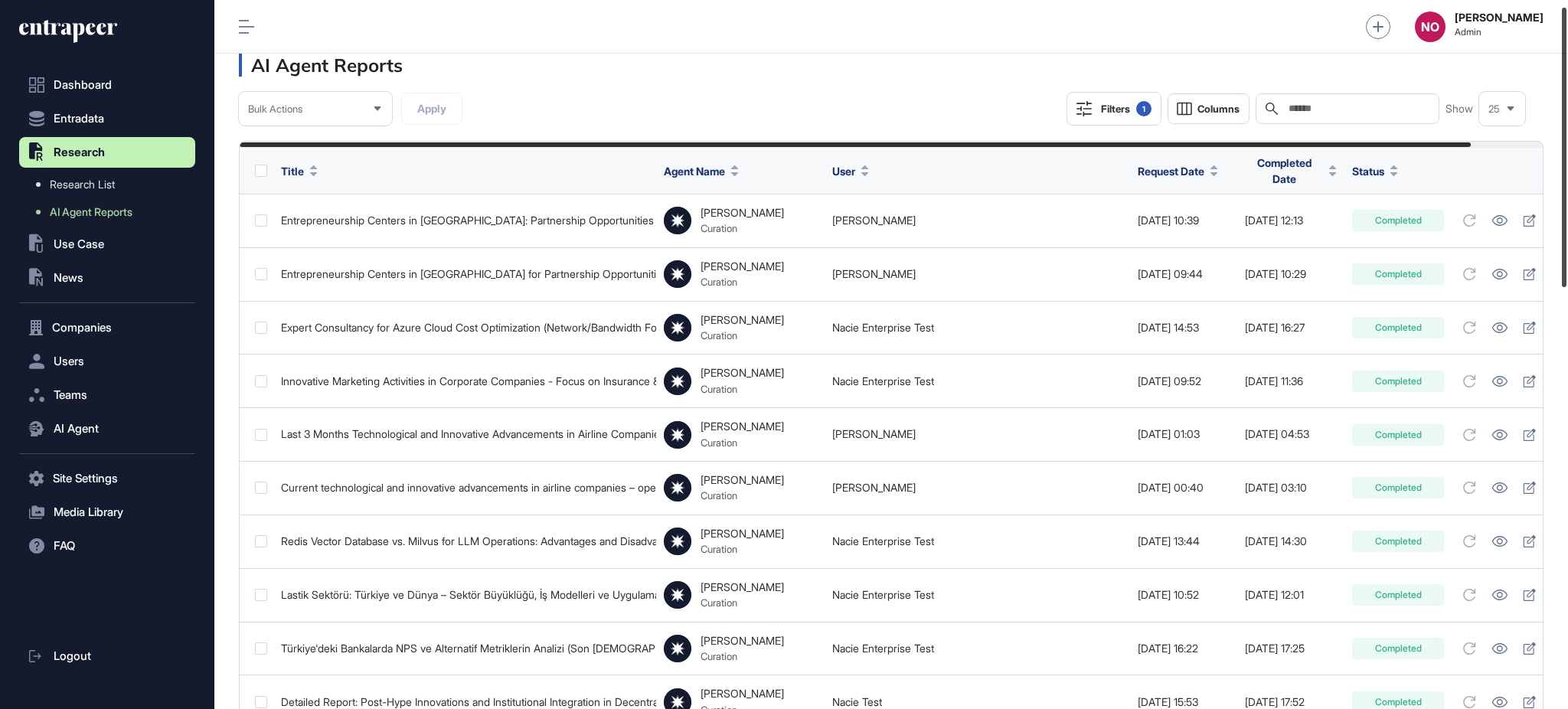
click at [1566, 210] on div at bounding box center [1564, 147] width 4 height 279
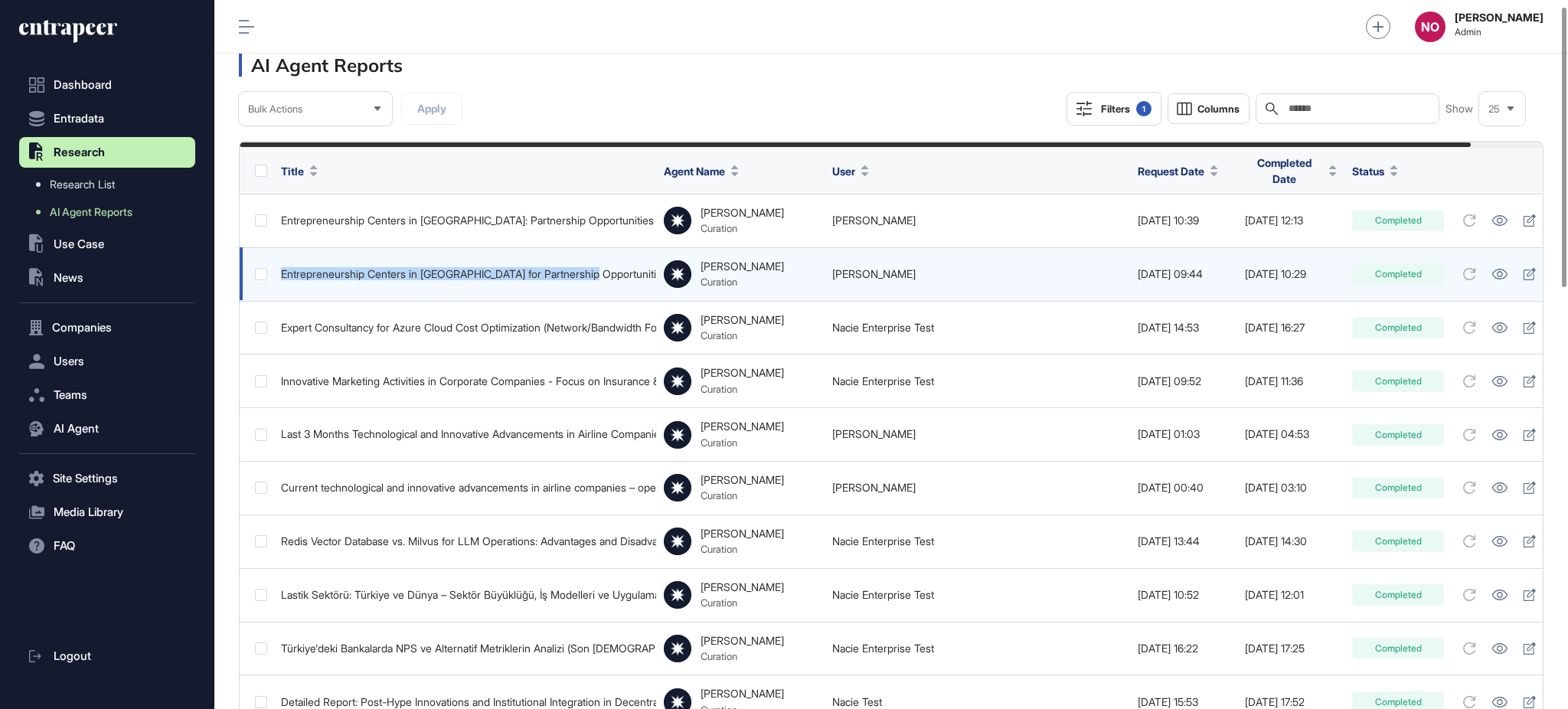
drag, startPoint x: 278, startPoint y: 263, endPoint x: 597, endPoint y: 263, distance: 319.0
click at [597, 263] on td "Entrepreneurship Centers in Europe for Partnership Opportunities" at bounding box center [464, 274] width 382 height 54
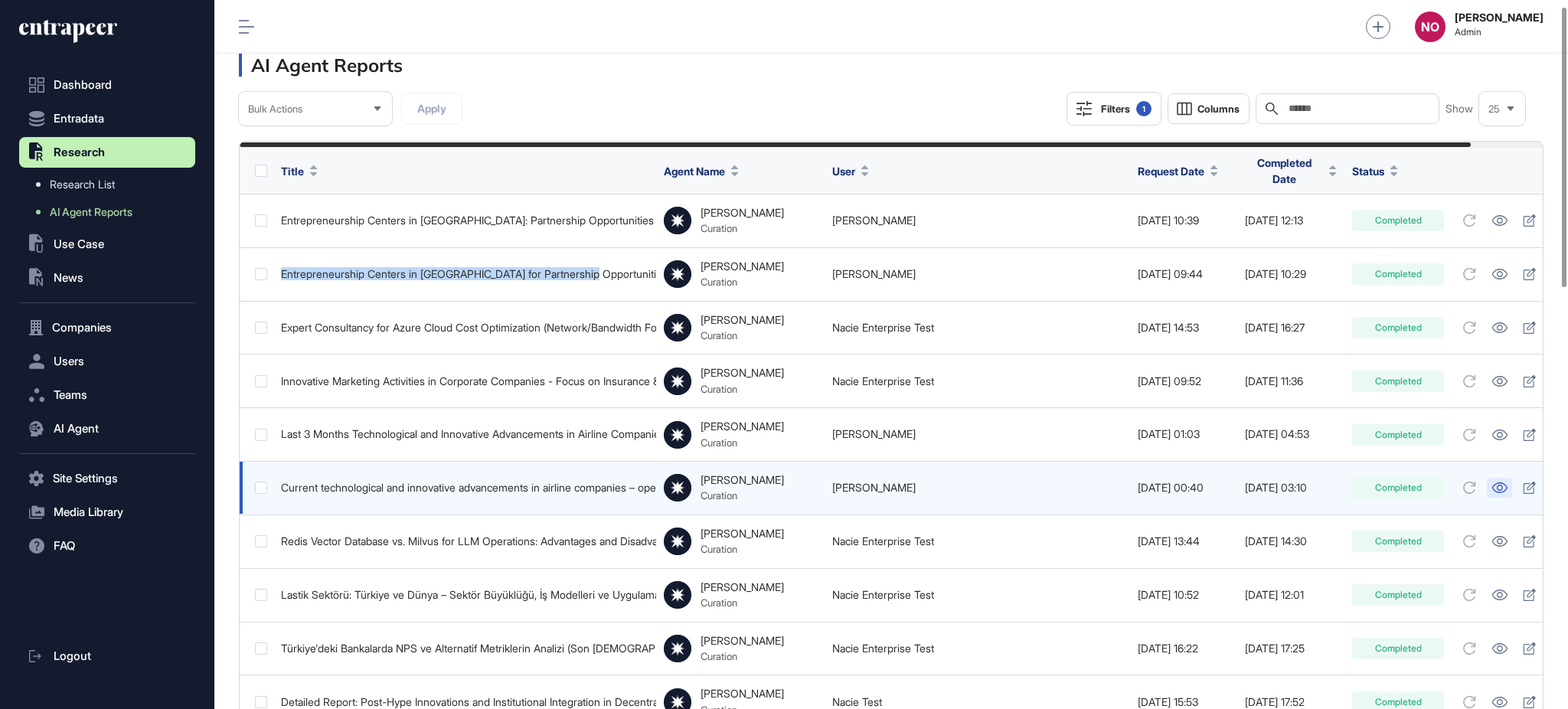
click at [1507, 482] on icon at bounding box center [1499, 488] width 15 height 11
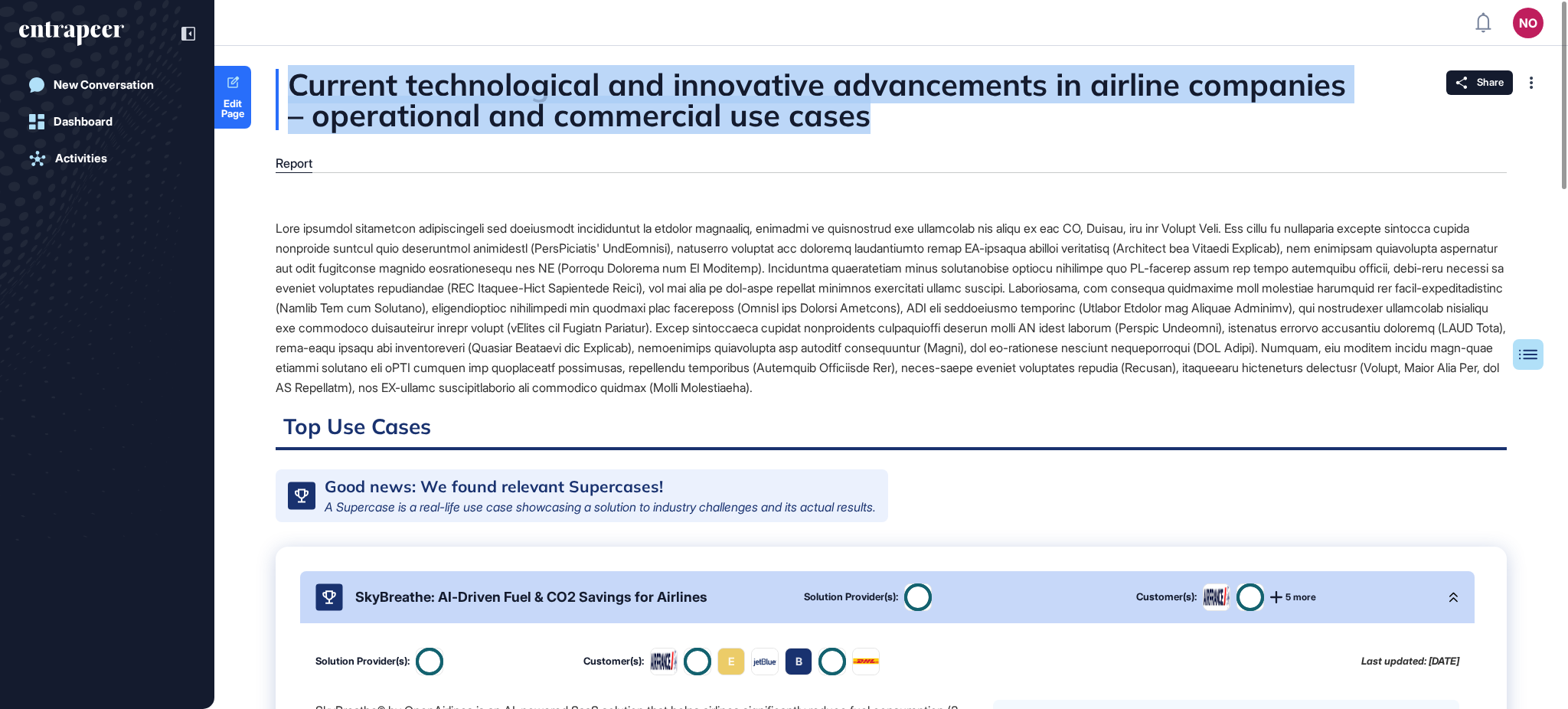
drag, startPoint x: 571, startPoint y: 111, endPoint x: 295, endPoint y: 80, distance: 277.7
click at [295, 80] on div "Current technological and innovative advancements in airline companies – operat…" at bounding box center [891, 99] width 1231 height 62
